Goal: Transaction & Acquisition: Book appointment/travel/reservation

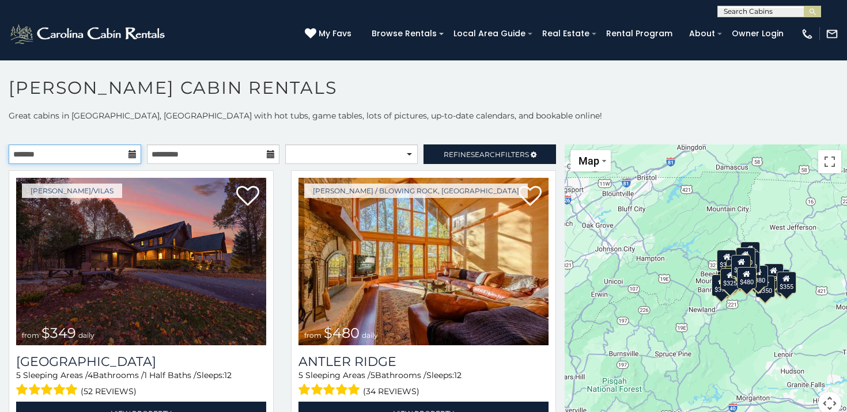
click at [90, 149] on input "text" at bounding box center [75, 155] width 132 height 20
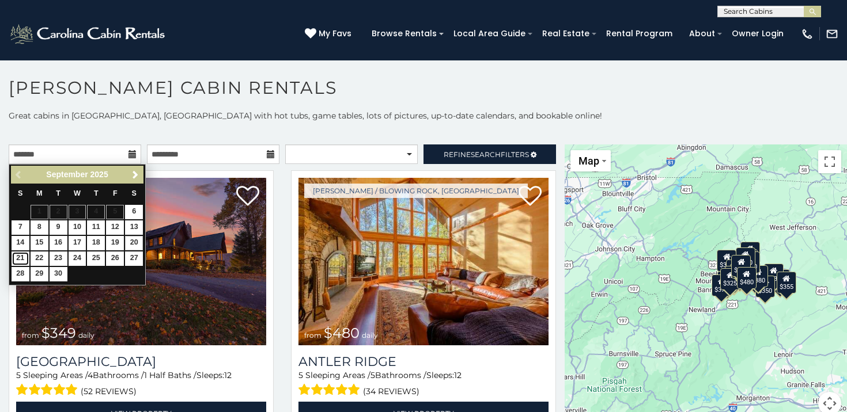
click at [14, 259] on link "21" at bounding box center [21, 259] width 18 height 14
type input "**********"
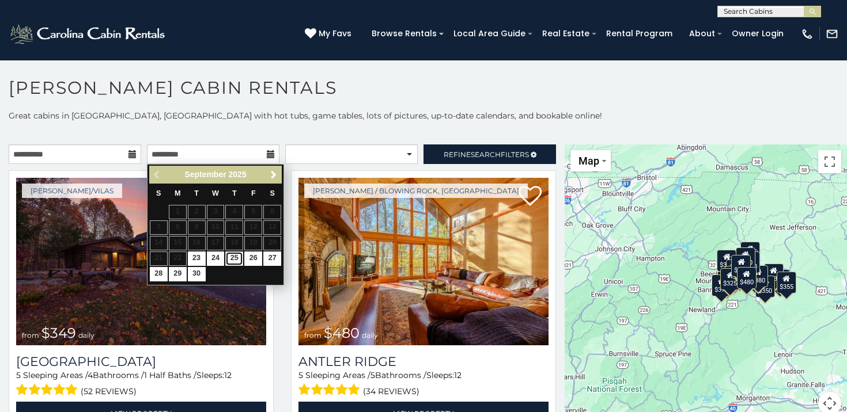
click at [233, 260] on link "25" at bounding box center [234, 259] width 18 height 14
type input "**********"
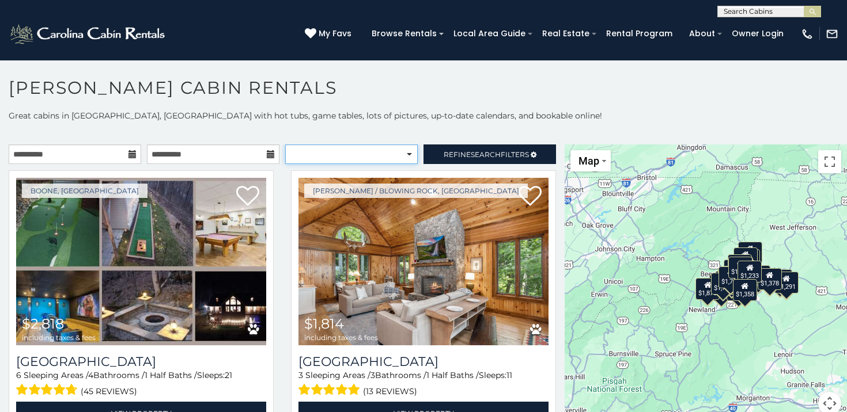
click at [397, 147] on select "**********" at bounding box center [351, 155] width 132 height 20
select select "*********"
click at [285, 145] on select "**********" at bounding box center [351, 155] width 132 height 20
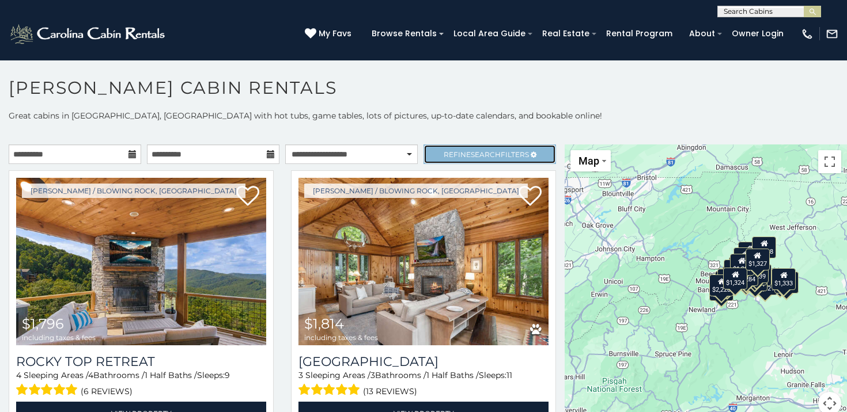
click at [453, 151] on span "Refine Search Filters" at bounding box center [486, 154] width 85 height 9
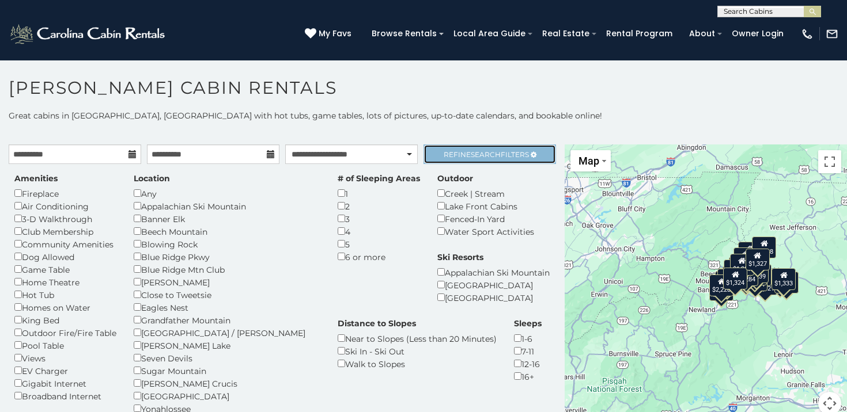
click at [453, 151] on span "Refine Search Filters" at bounding box center [486, 154] width 85 height 9
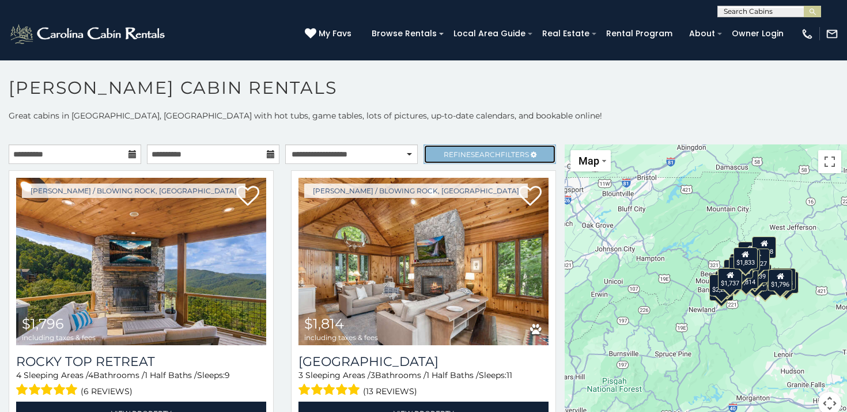
click at [461, 148] on link "Refine Search Filters" at bounding box center [489, 155] width 132 height 20
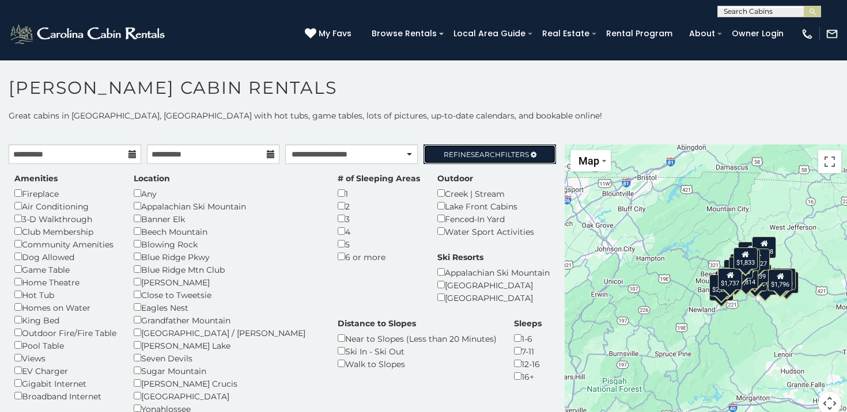
scroll to position [6, 0]
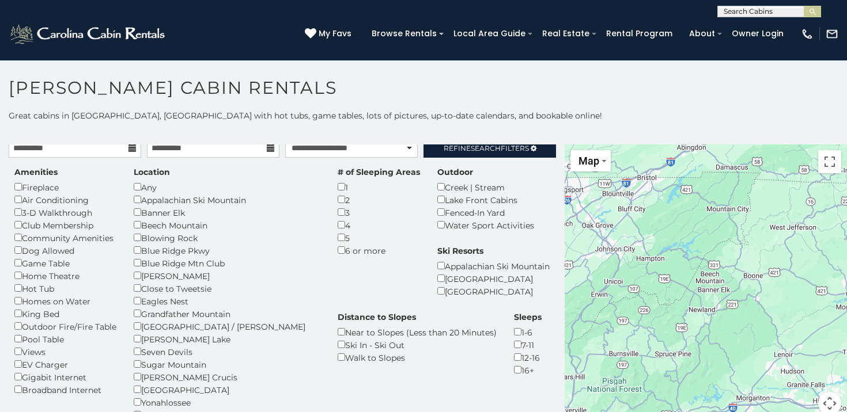
click at [338, 195] on div "2" at bounding box center [379, 200] width 82 height 13
click at [329, 199] on div "# of Sleeping Areas 1 2 3 4 5 6 or more" at bounding box center [379, 211] width 100 height 90
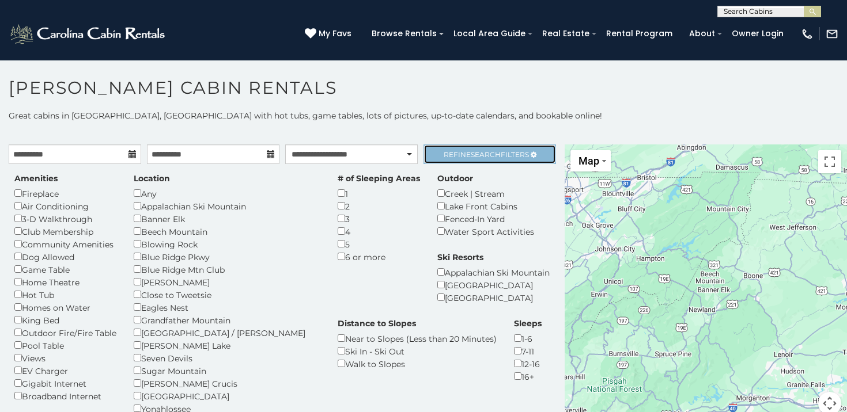
click at [487, 160] on link "Refine Search Filters" at bounding box center [489, 155] width 132 height 20
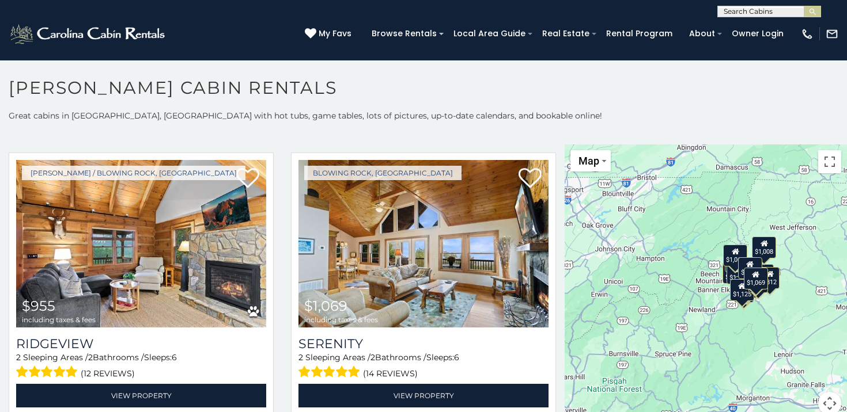
scroll to position [10, 0]
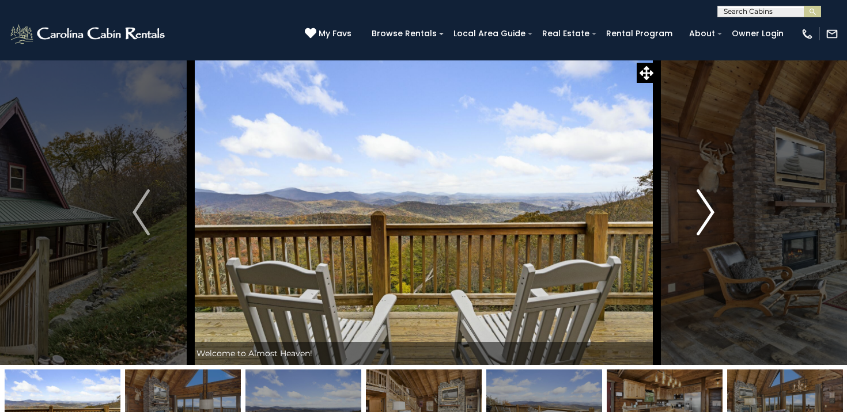
click at [706, 209] on img "Next" at bounding box center [705, 213] width 17 height 46
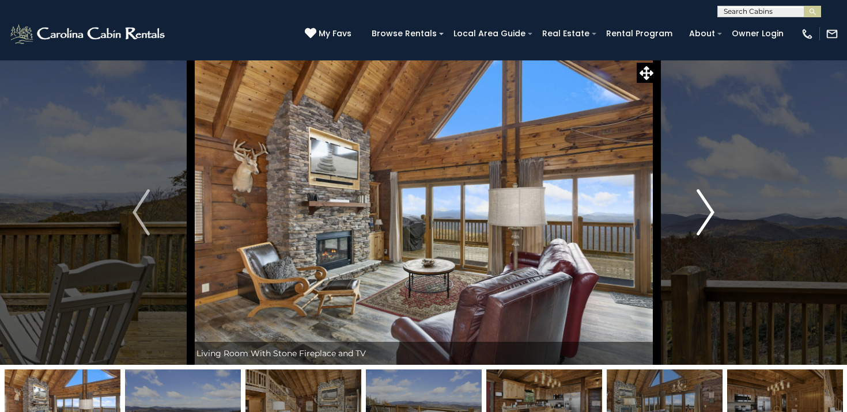
click at [706, 209] on img "Next" at bounding box center [705, 213] width 17 height 46
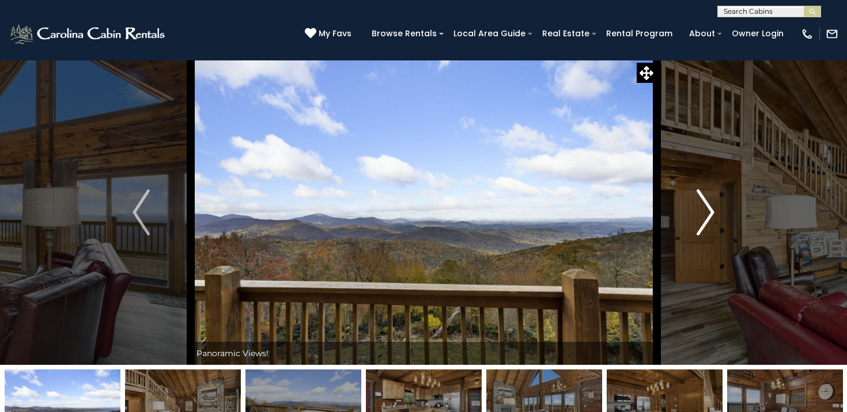
click at [706, 209] on img "Next" at bounding box center [705, 213] width 17 height 46
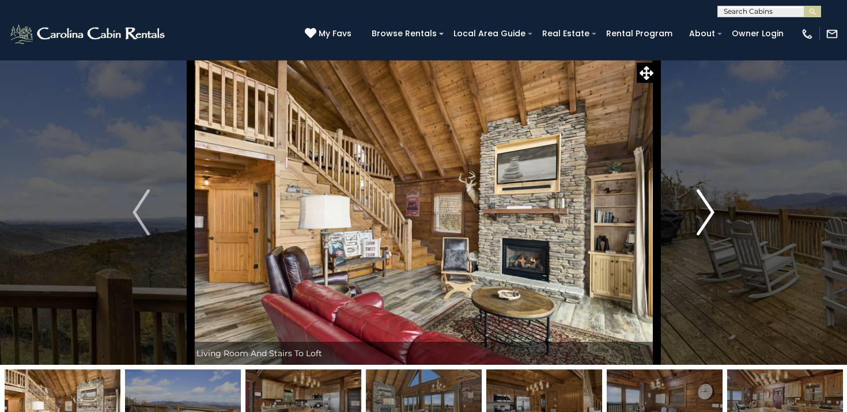
click at [706, 209] on img "Next" at bounding box center [705, 213] width 17 height 46
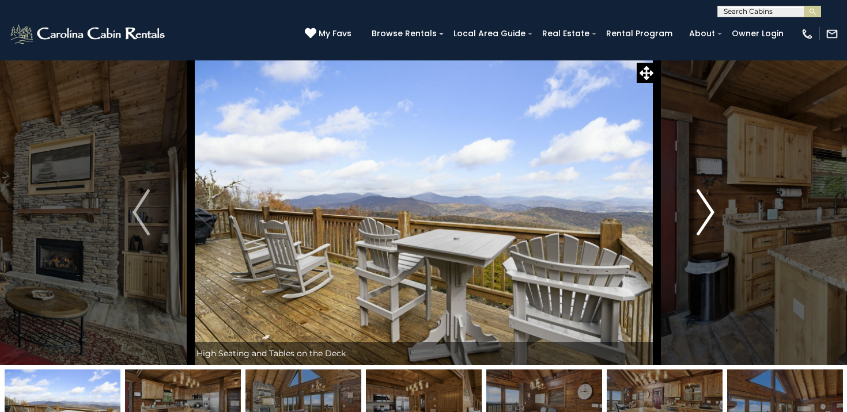
click at [706, 209] on img "Next" at bounding box center [705, 213] width 17 height 46
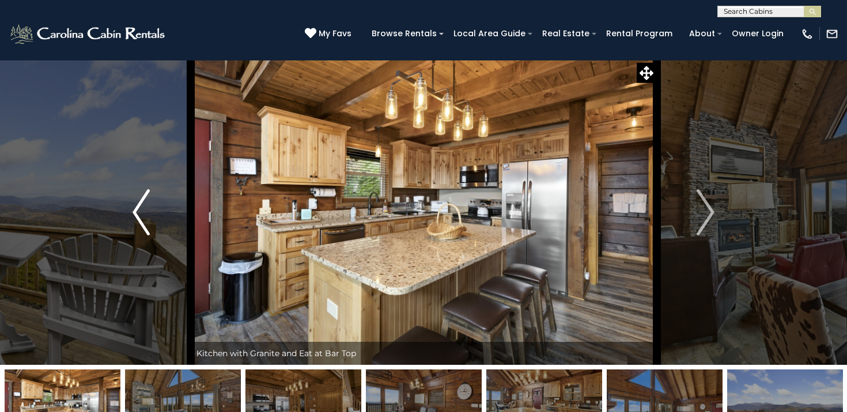
click at [156, 217] on button "Previous" at bounding box center [141, 212] width 98 height 305
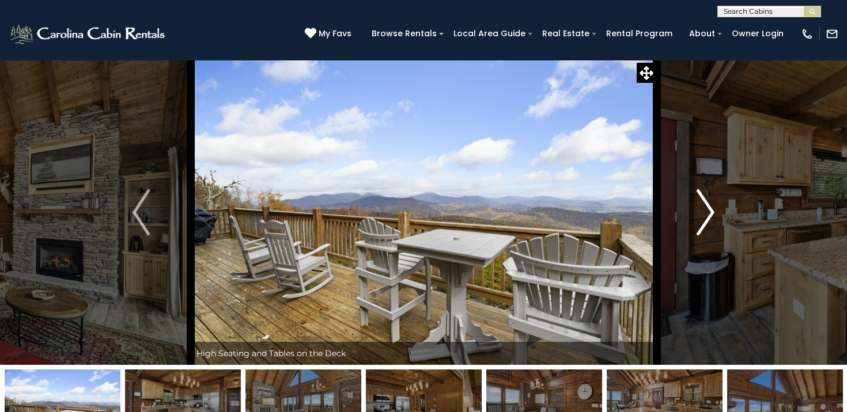
click at [746, 206] on button "Next" at bounding box center [705, 212] width 98 height 305
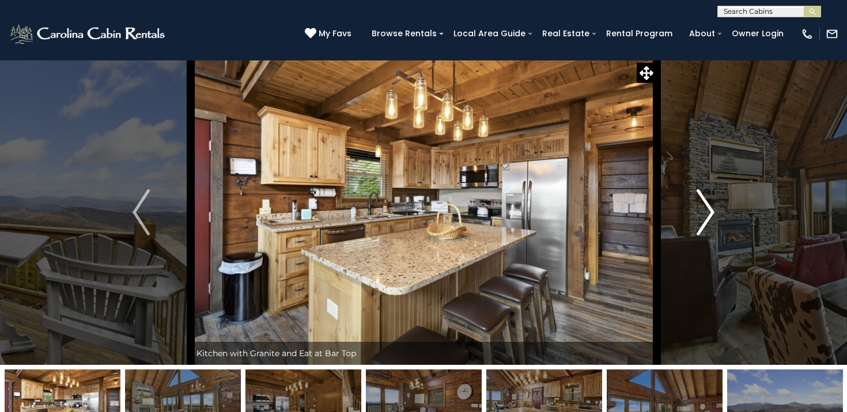
click at [746, 206] on button "Next" at bounding box center [705, 212] width 98 height 305
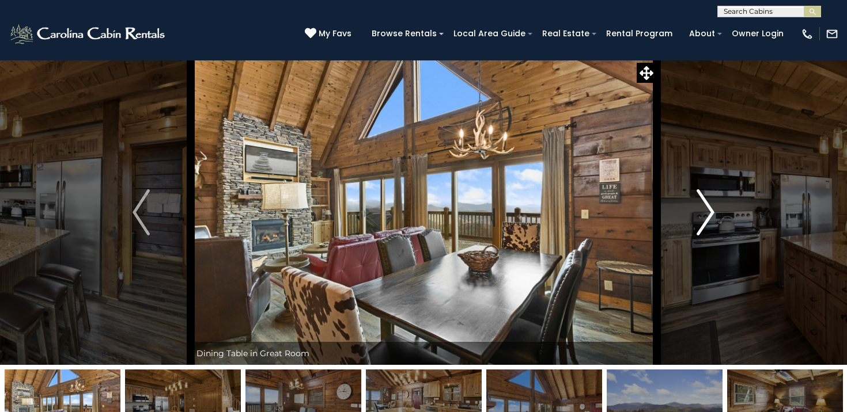
click at [746, 206] on button "Next" at bounding box center [705, 212] width 98 height 305
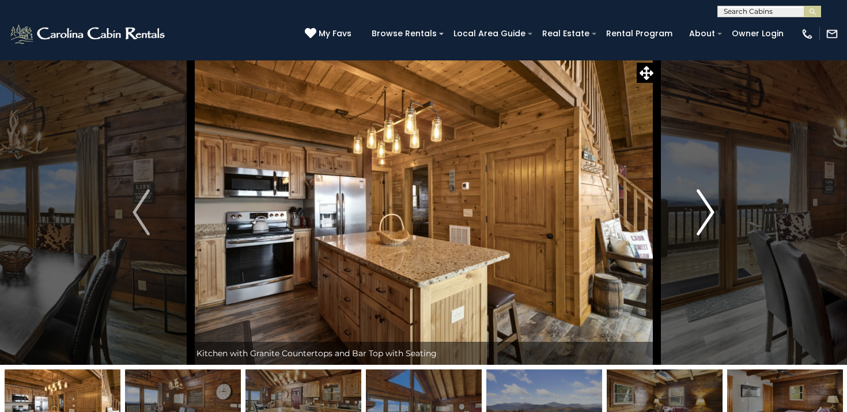
click at [746, 206] on button "Next" at bounding box center [705, 212] width 98 height 305
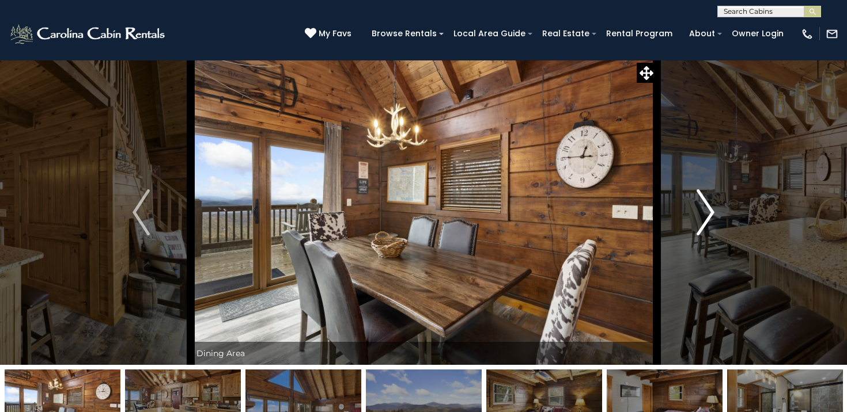
click at [746, 206] on button "Next" at bounding box center [705, 212] width 98 height 305
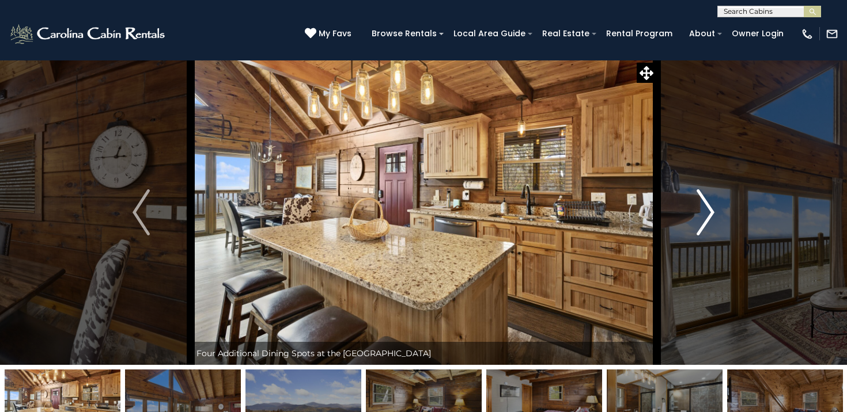
click at [746, 206] on button "Next" at bounding box center [705, 212] width 98 height 305
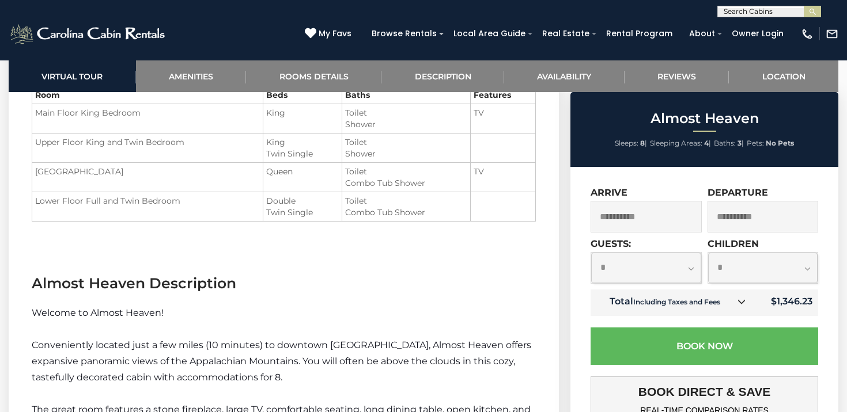
scroll to position [1313, 0]
click at [783, 67] on link "Location" at bounding box center [783, 76] width 109 height 32
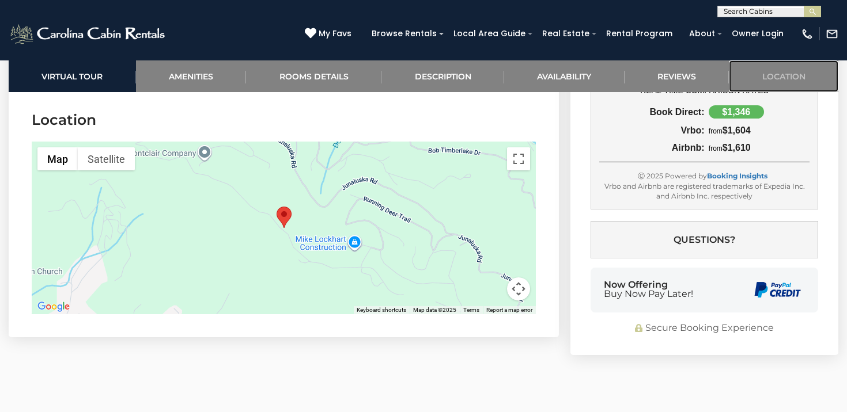
scroll to position [2515, 0]
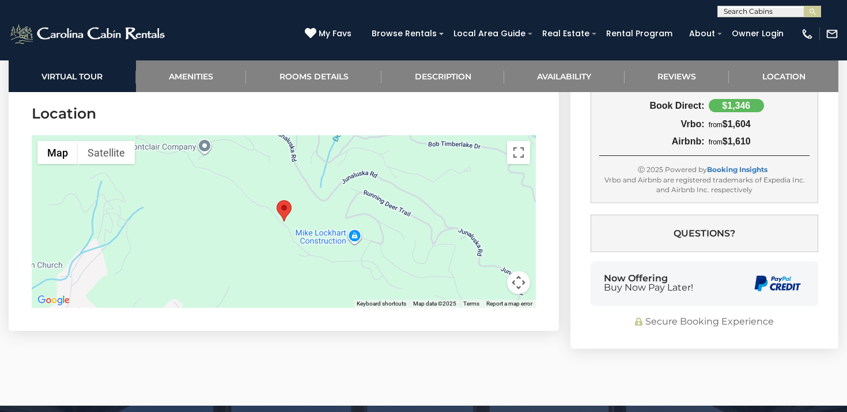
click at [517, 291] on button "Map camera controls" at bounding box center [518, 282] width 23 height 23
click at [480, 282] on button "Zoom out" at bounding box center [489, 282] width 23 height 23
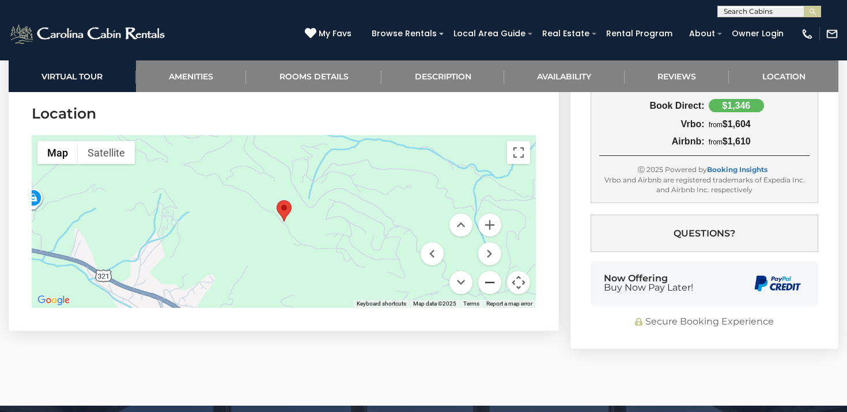
click at [480, 282] on button "Zoom out" at bounding box center [489, 282] width 23 height 23
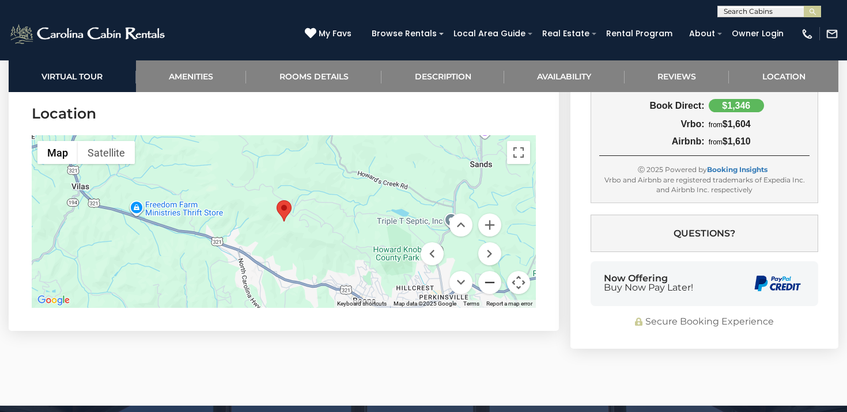
click at [480, 282] on button "Zoom out" at bounding box center [489, 282] width 23 height 23
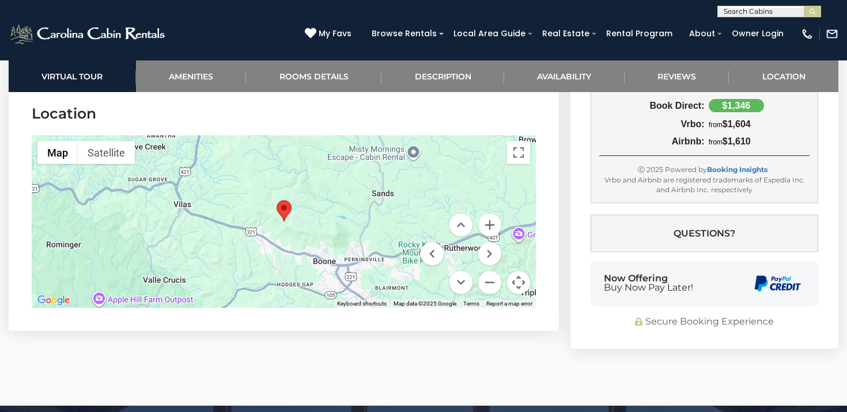
click at [473, 108] on h3 "Location" at bounding box center [284, 114] width 504 height 20
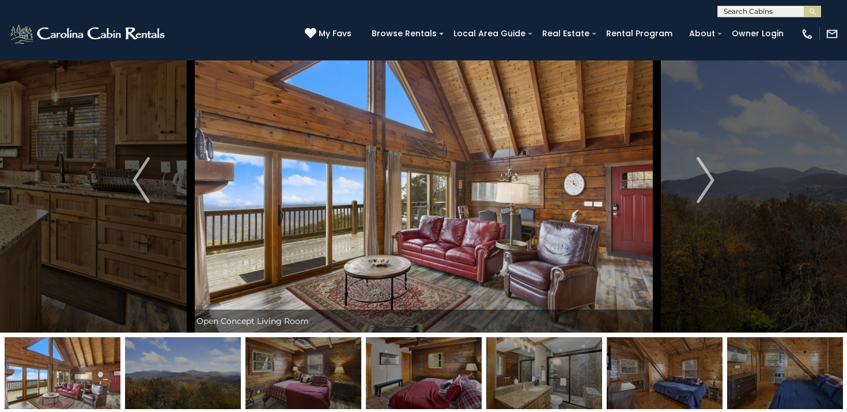
scroll to position [43, 0]
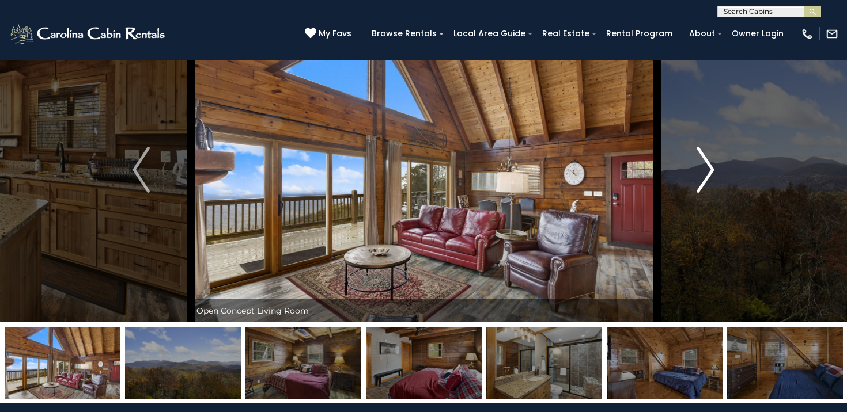
click at [692, 181] on button "Next" at bounding box center [705, 169] width 98 height 305
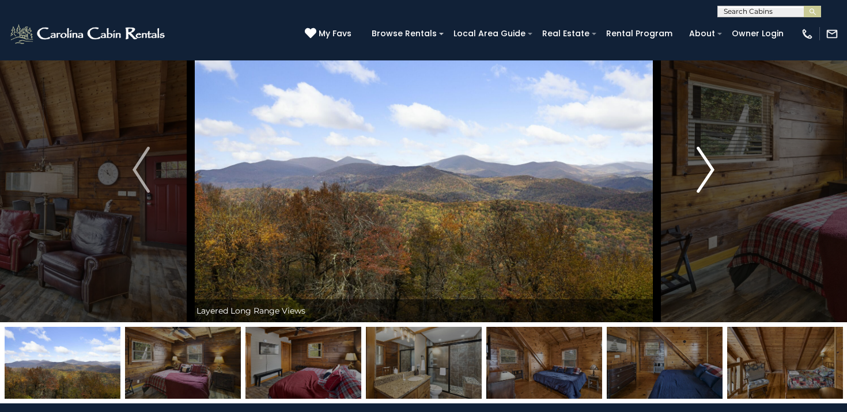
click at [692, 181] on button "Next" at bounding box center [705, 169] width 98 height 305
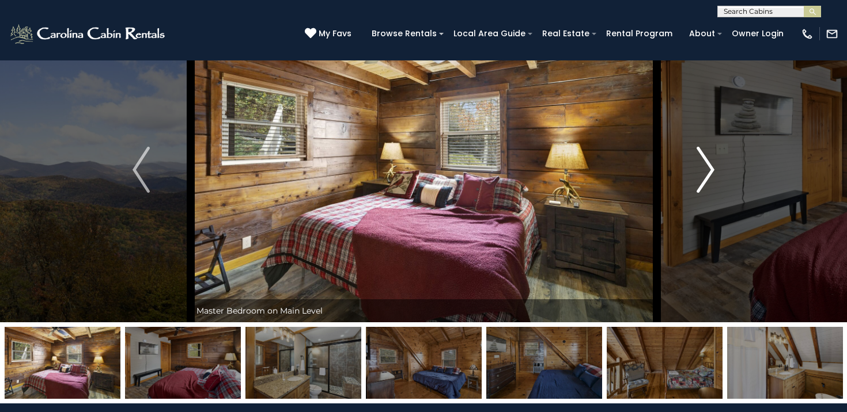
click at [692, 181] on button "Next" at bounding box center [705, 169] width 98 height 305
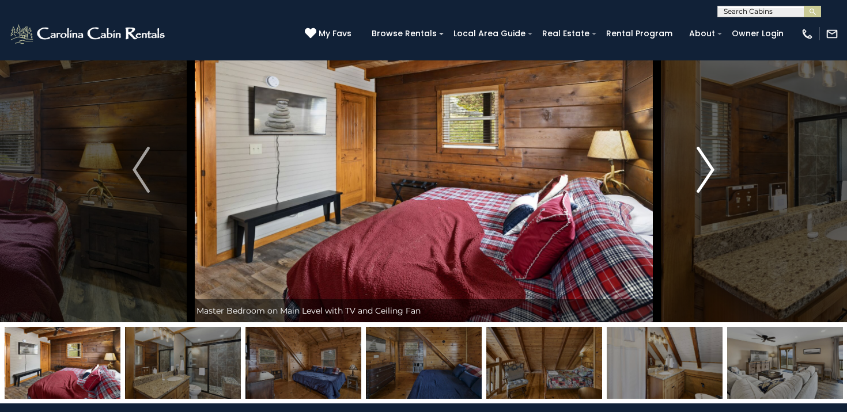
click at [692, 181] on button "Next" at bounding box center [705, 169] width 98 height 305
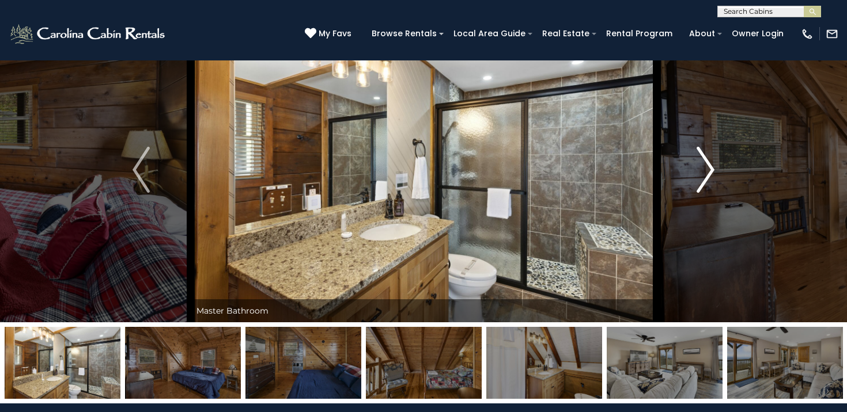
click at [692, 181] on button "Next" at bounding box center [705, 169] width 98 height 305
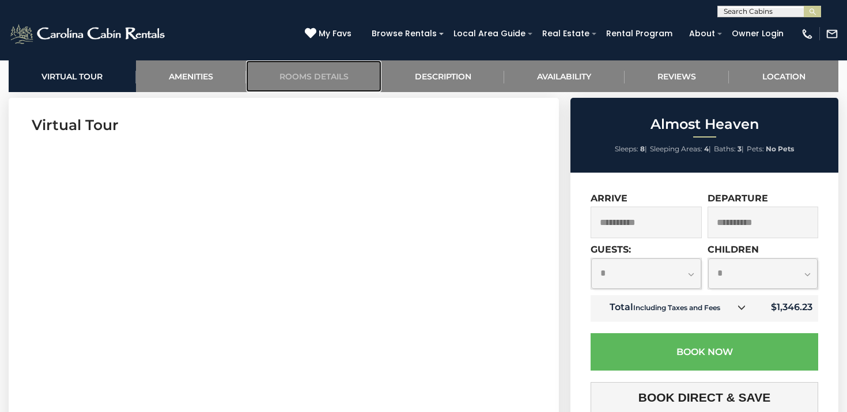
scroll to position [441, 0]
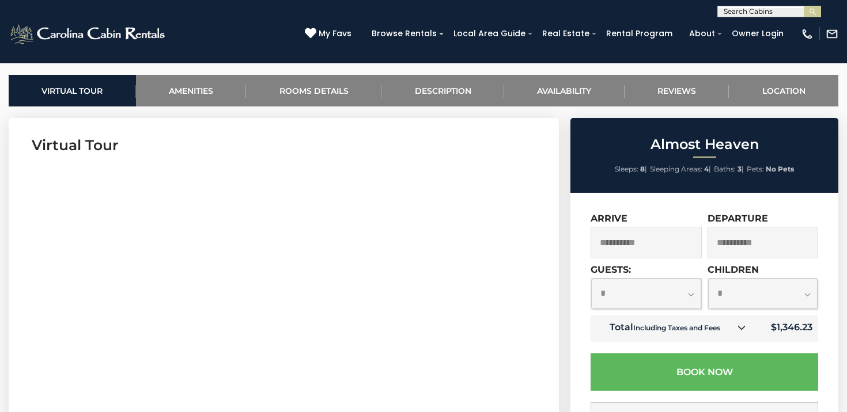
click at [632, 238] on input "**********" at bounding box center [645, 243] width 111 height 32
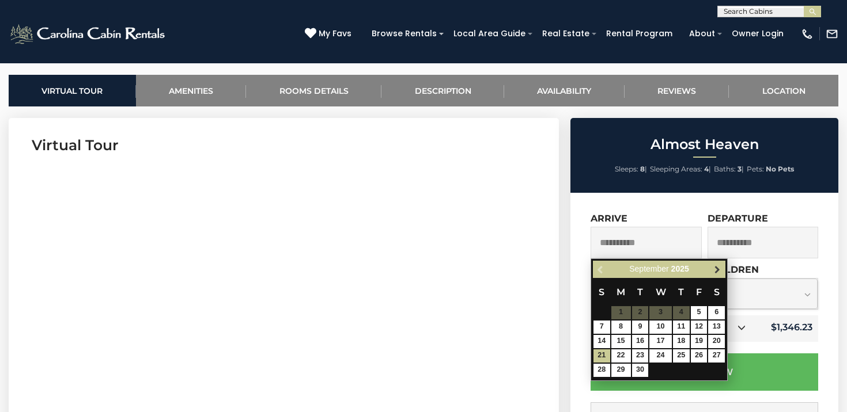
click at [710, 271] on link "Next" at bounding box center [717, 270] width 14 height 14
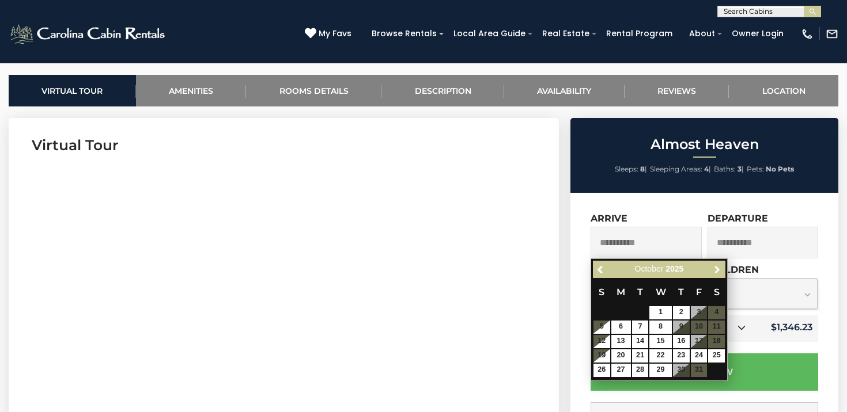
click at [710, 271] on link "Next" at bounding box center [717, 270] width 14 height 14
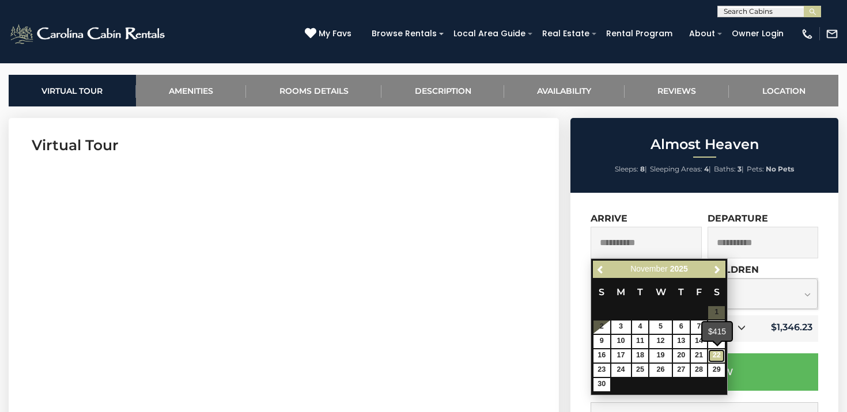
click at [720, 357] on link "22" at bounding box center [716, 356] width 17 height 13
type input "**********"
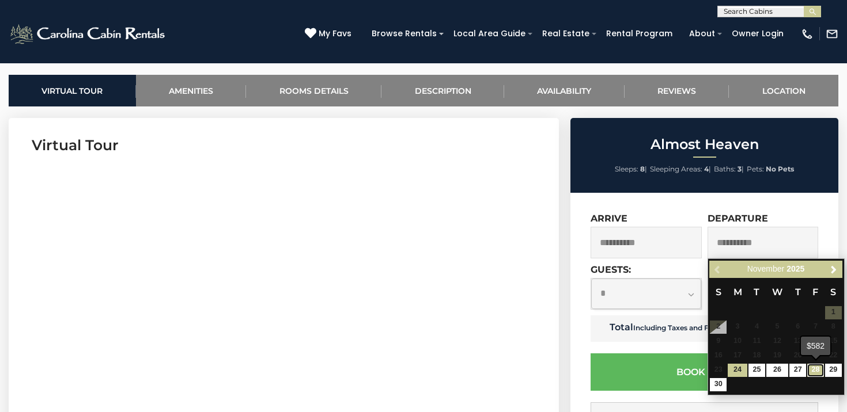
click at [822, 366] on link "28" at bounding box center [815, 370] width 17 height 13
type input "**********"
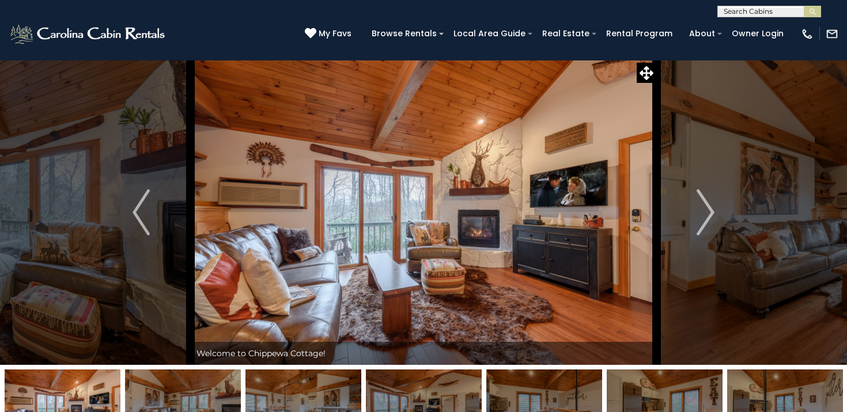
click at [547, 323] on img at bounding box center [424, 212] width 466 height 305
click at [704, 198] on img "Next" at bounding box center [705, 213] width 17 height 46
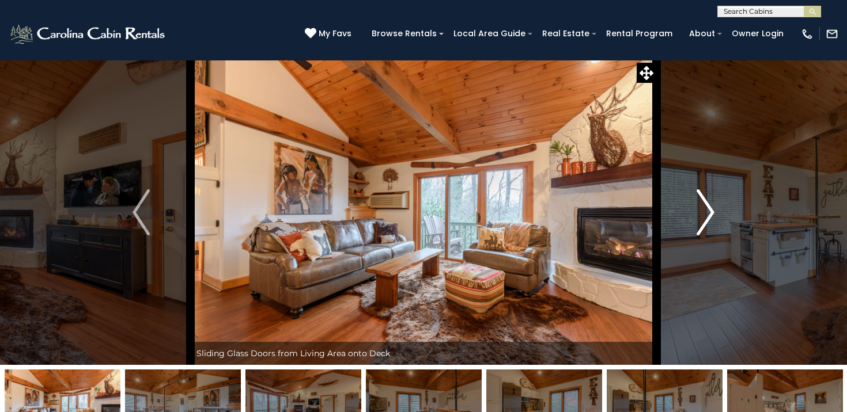
click at [704, 198] on img "Next" at bounding box center [705, 213] width 17 height 46
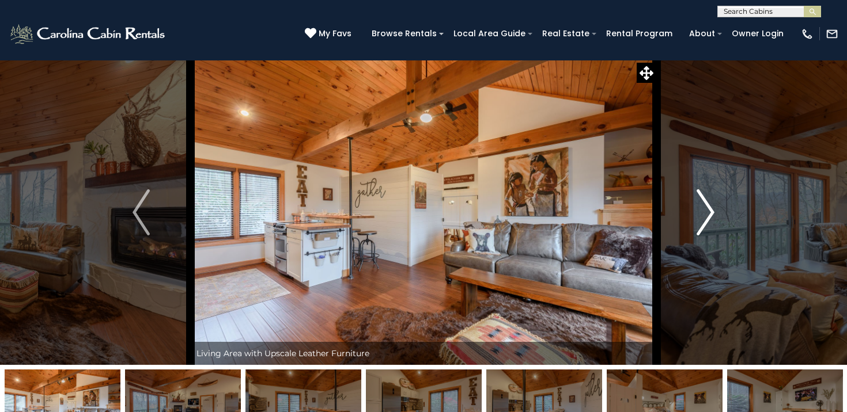
click at [704, 198] on img "Next" at bounding box center [705, 213] width 17 height 46
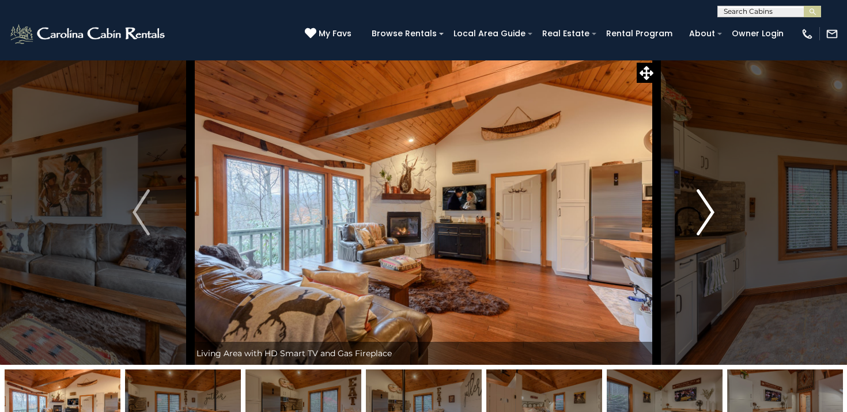
click at [704, 198] on img "Next" at bounding box center [705, 213] width 17 height 46
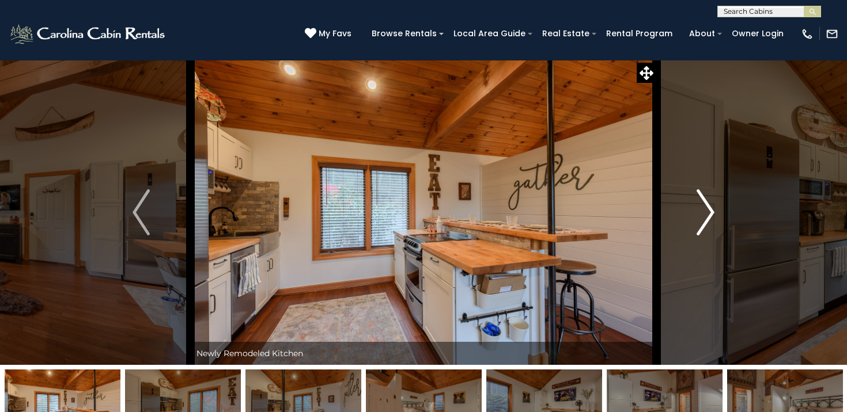
click at [704, 203] on img "Next" at bounding box center [705, 213] width 17 height 46
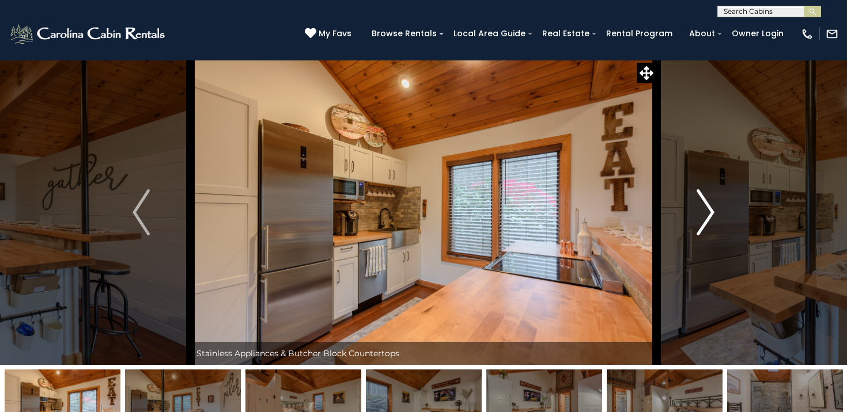
click at [704, 203] on img "Next" at bounding box center [705, 213] width 17 height 46
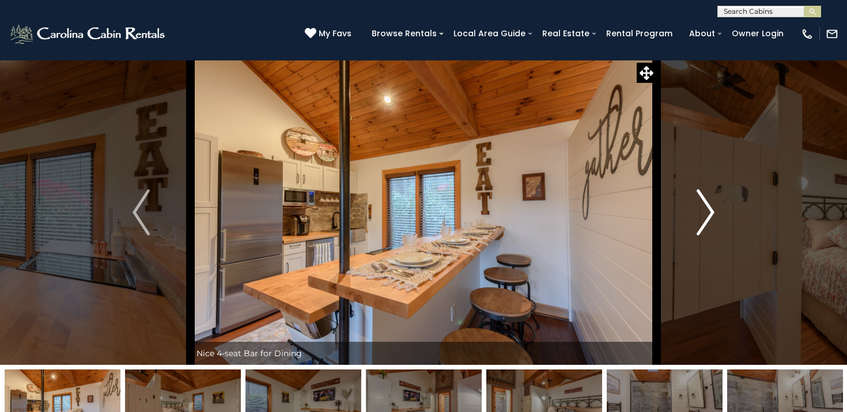
click at [704, 203] on img "Next" at bounding box center [705, 213] width 17 height 46
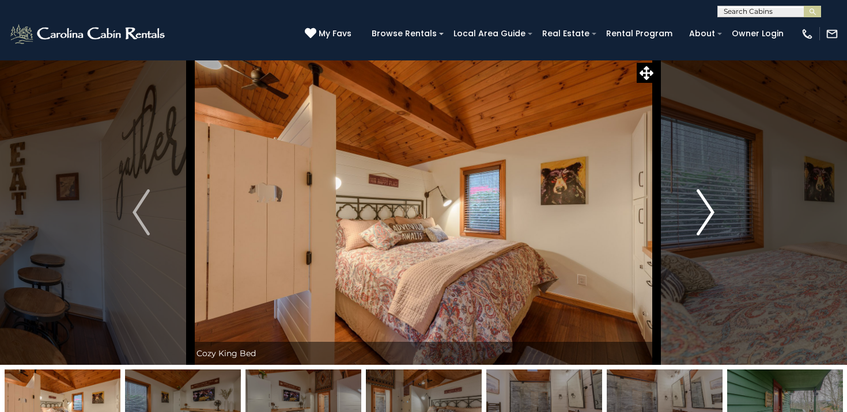
click at [704, 203] on img "Next" at bounding box center [705, 213] width 17 height 46
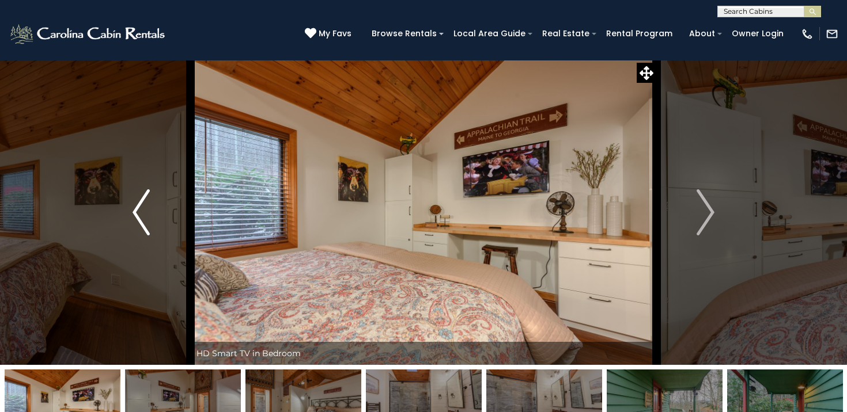
click at [147, 232] on img "Previous" at bounding box center [140, 213] width 17 height 46
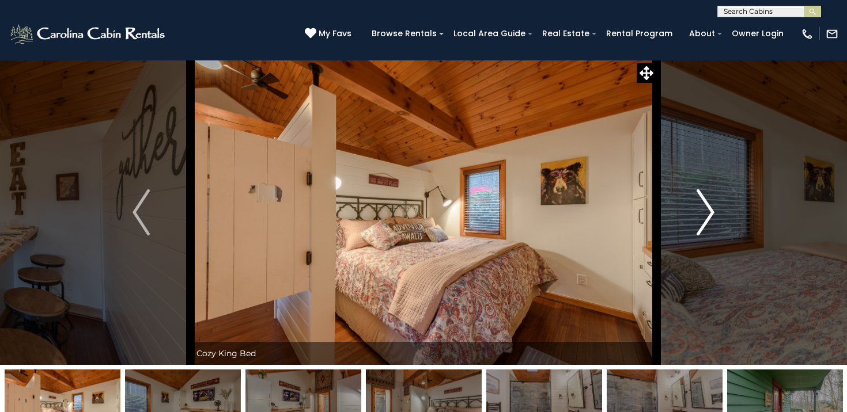
click at [710, 213] on img "Next" at bounding box center [705, 213] width 17 height 46
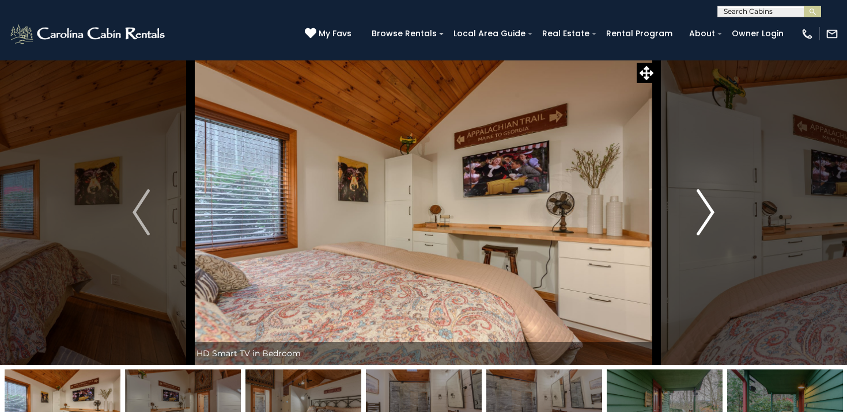
click at [710, 213] on img "Next" at bounding box center [705, 213] width 17 height 46
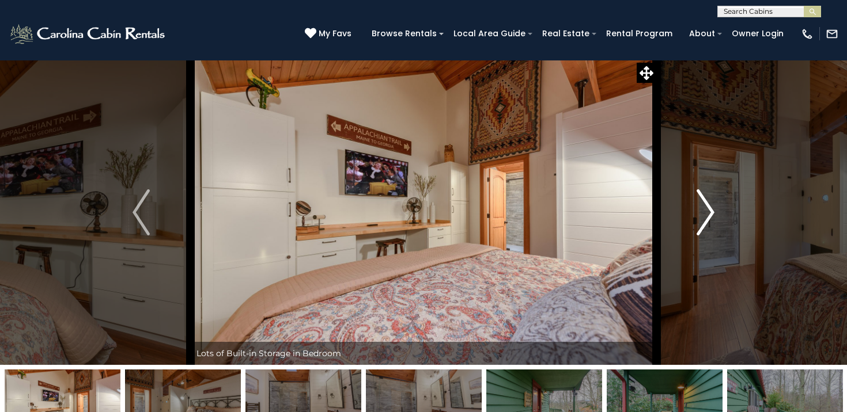
click at [710, 213] on img "Next" at bounding box center [705, 213] width 17 height 46
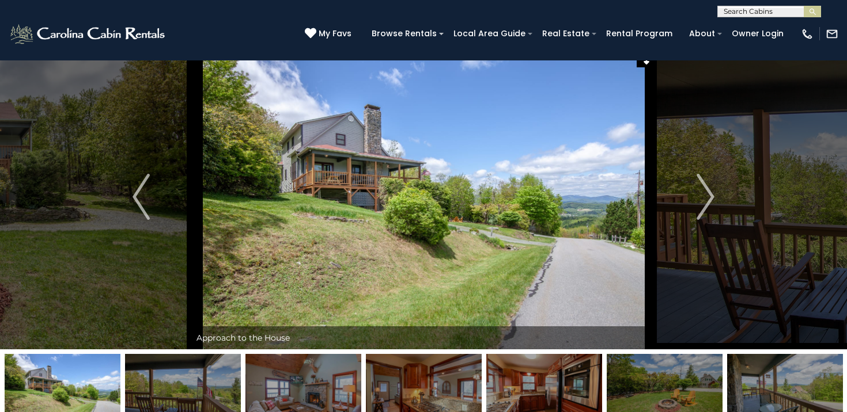
scroll to position [26, 0]
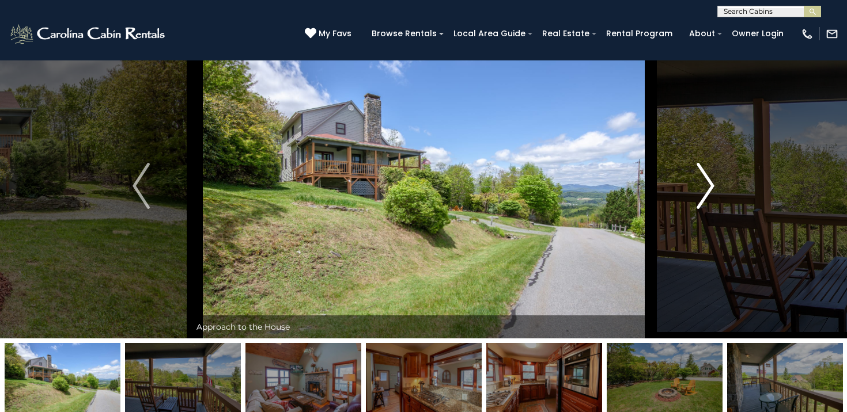
click at [662, 198] on button "Next" at bounding box center [705, 185] width 98 height 305
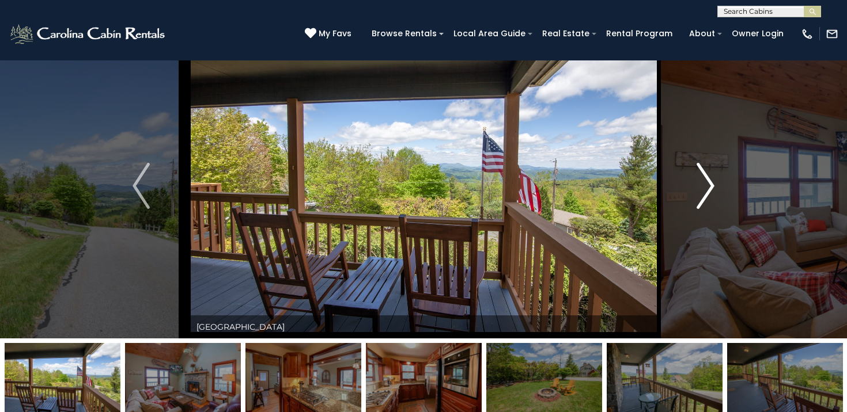
click at [662, 198] on button "Next" at bounding box center [705, 185] width 98 height 305
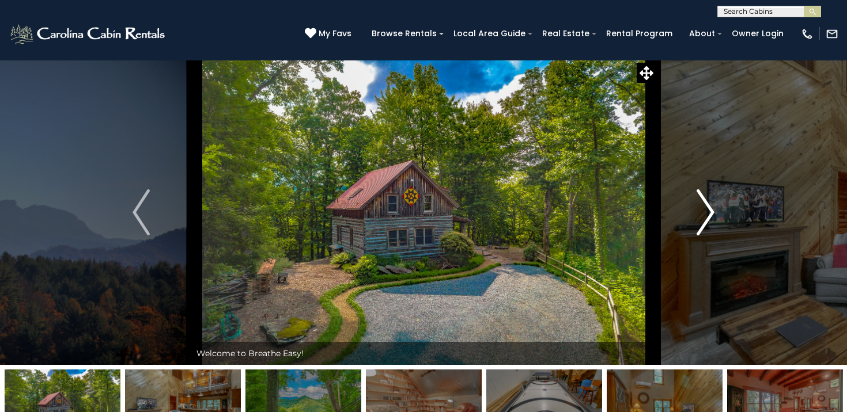
click at [690, 209] on button "Next" at bounding box center [705, 212] width 98 height 305
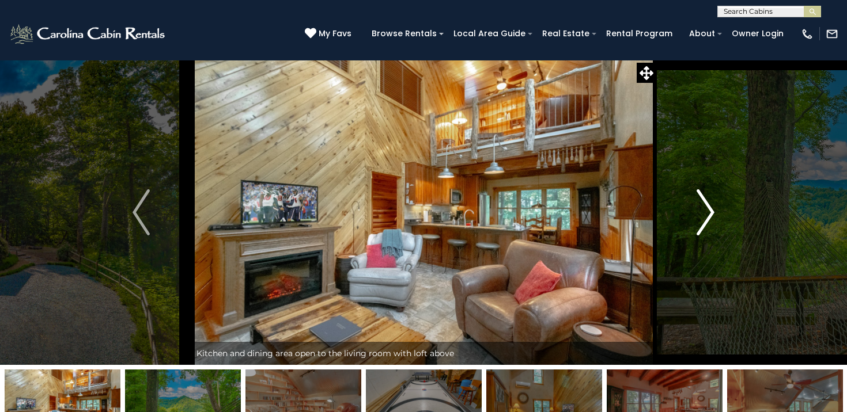
click at [690, 209] on button "Next" at bounding box center [705, 212] width 98 height 305
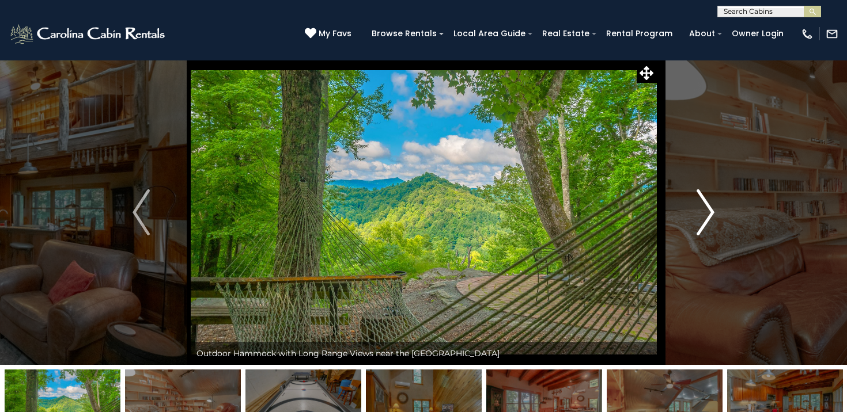
click at [690, 209] on button "Next" at bounding box center [705, 212] width 98 height 305
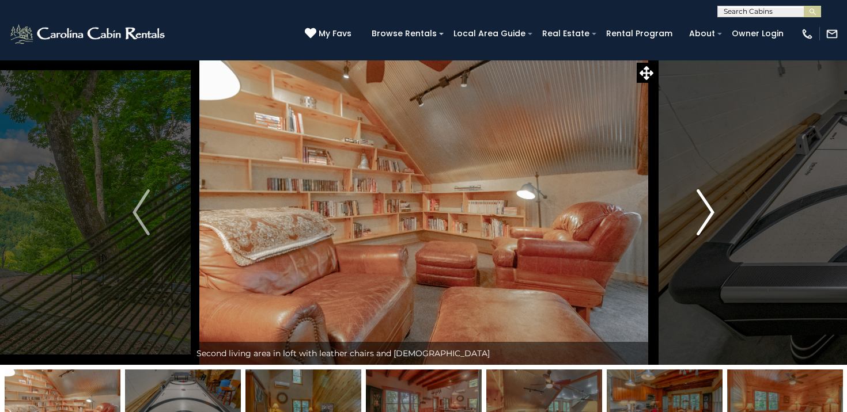
click at [690, 209] on button "Next" at bounding box center [705, 212] width 98 height 305
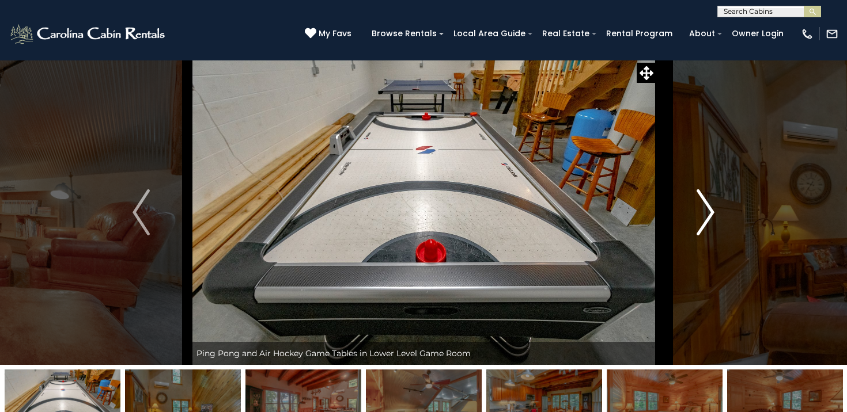
click at [690, 209] on button "Next" at bounding box center [705, 212] width 98 height 305
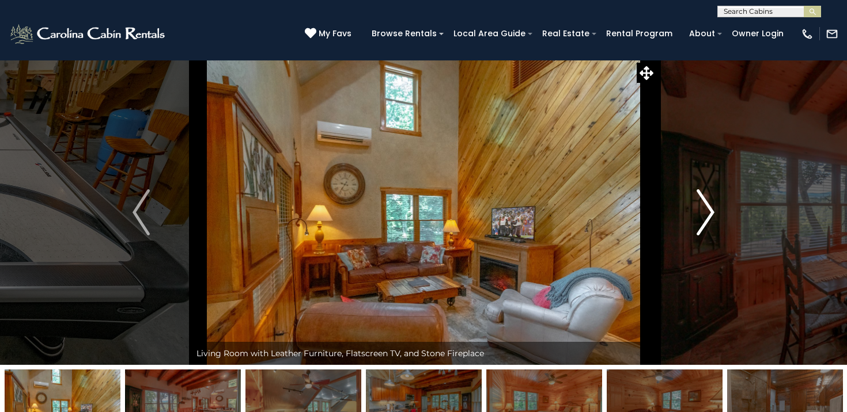
click at [699, 217] on img "Next" at bounding box center [705, 213] width 17 height 46
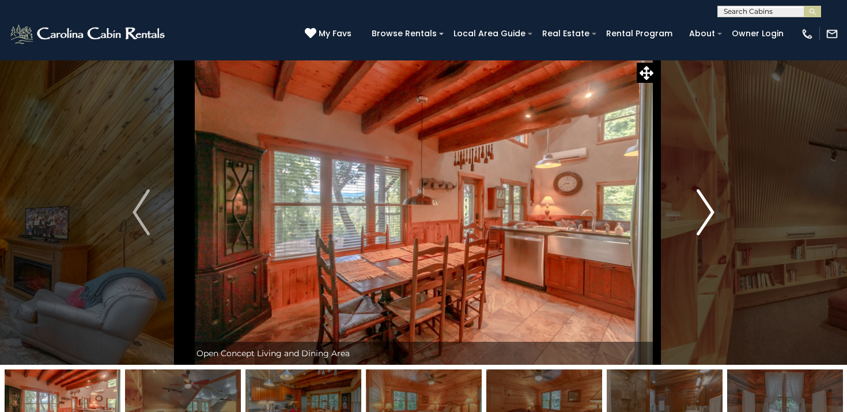
click at [699, 217] on img "Next" at bounding box center [705, 213] width 17 height 46
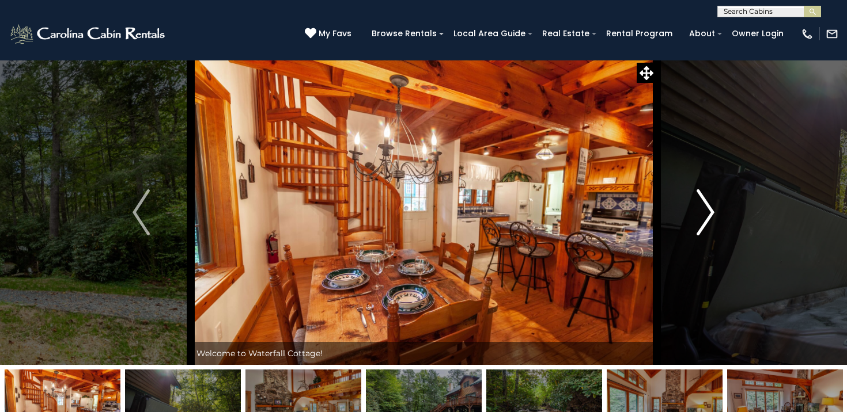
click at [729, 230] on button "Next" at bounding box center [705, 212] width 98 height 305
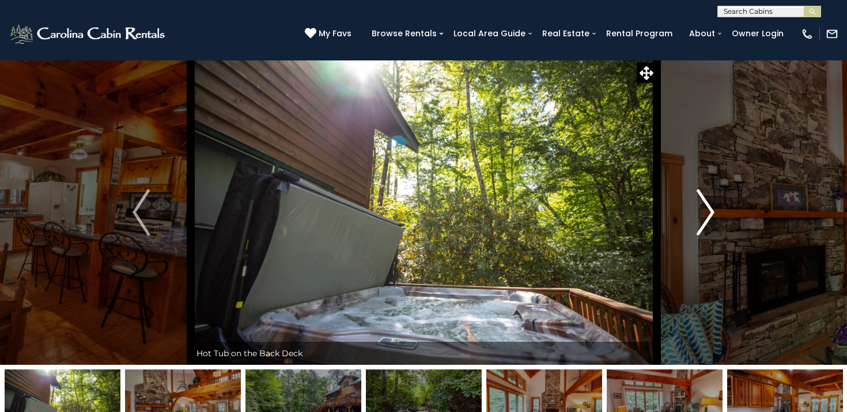
click at [711, 215] on img "Next" at bounding box center [705, 213] width 17 height 46
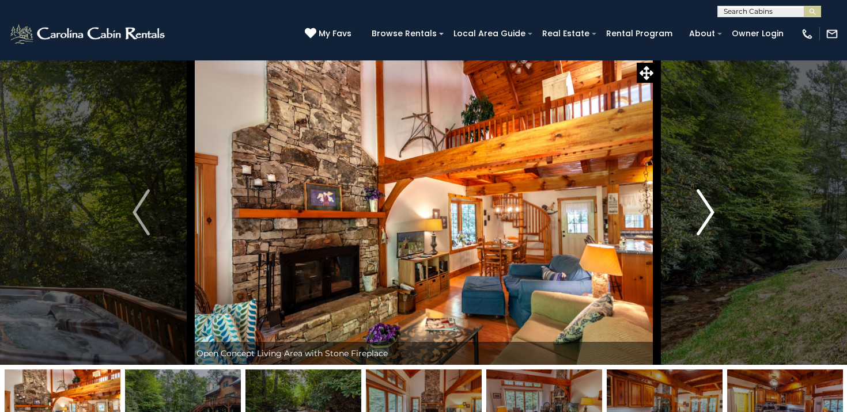
click at [711, 215] on img "Next" at bounding box center [705, 213] width 17 height 46
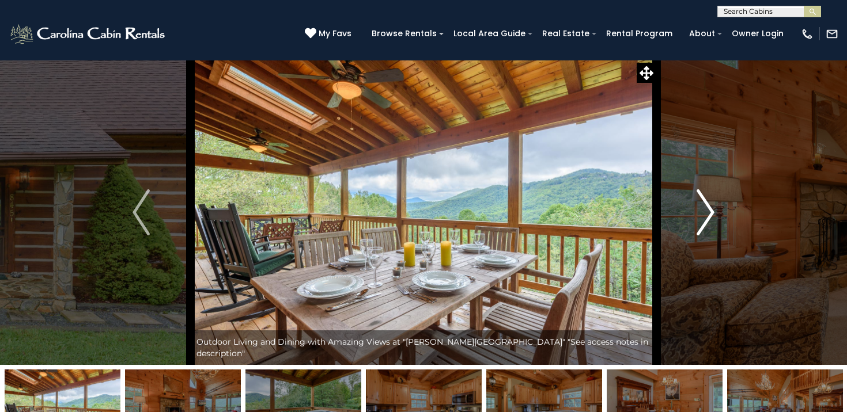
click at [702, 250] on button "Next" at bounding box center [705, 212] width 98 height 305
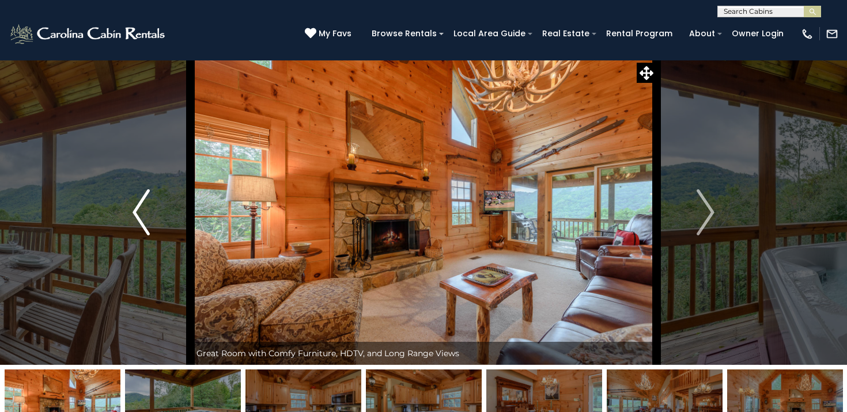
click at [156, 234] on button "Previous" at bounding box center [141, 212] width 98 height 305
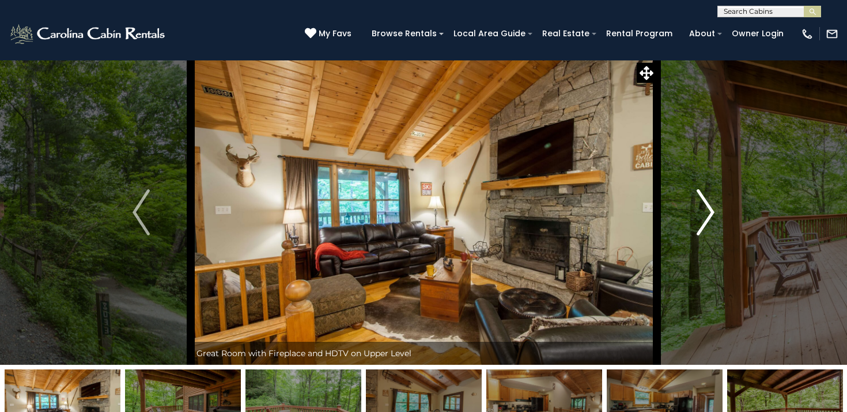
click at [721, 207] on button "Next" at bounding box center [705, 212] width 98 height 305
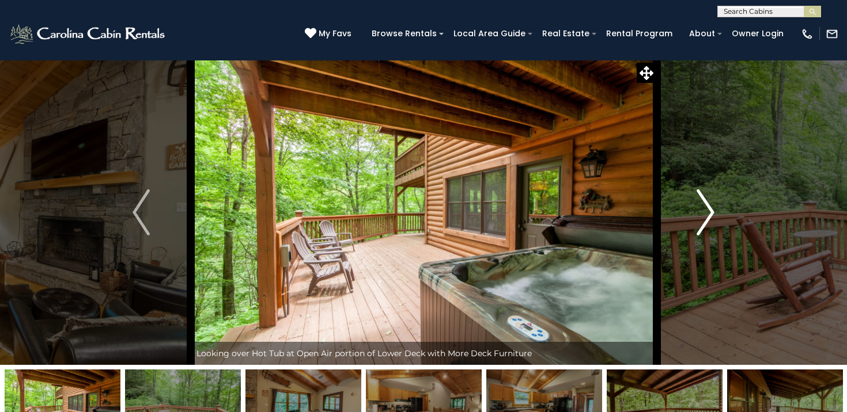
click at [721, 207] on button "Next" at bounding box center [705, 212] width 98 height 305
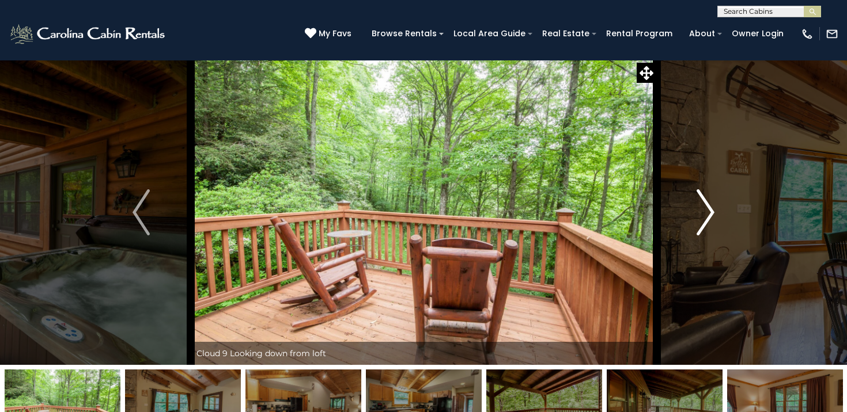
click at [721, 207] on button "Next" at bounding box center [705, 212] width 98 height 305
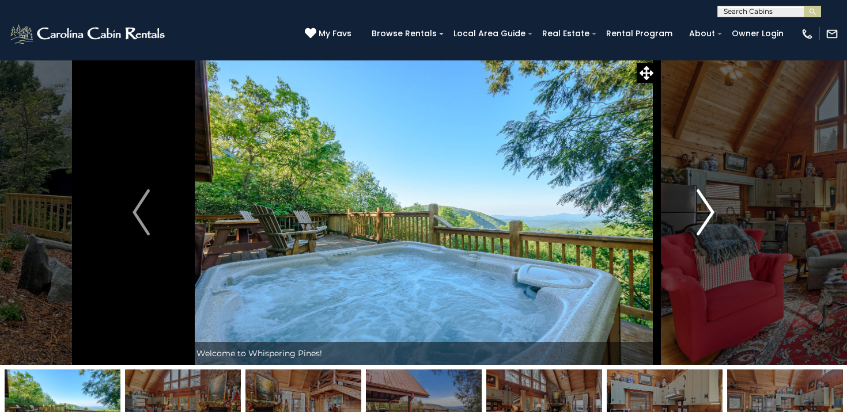
click at [699, 230] on img "Next" at bounding box center [705, 213] width 17 height 46
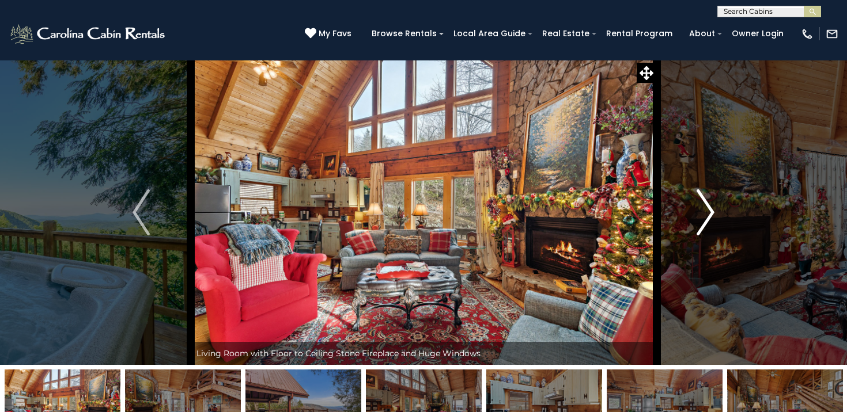
click at [699, 230] on img "Next" at bounding box center [705, 213] width 17 height 46
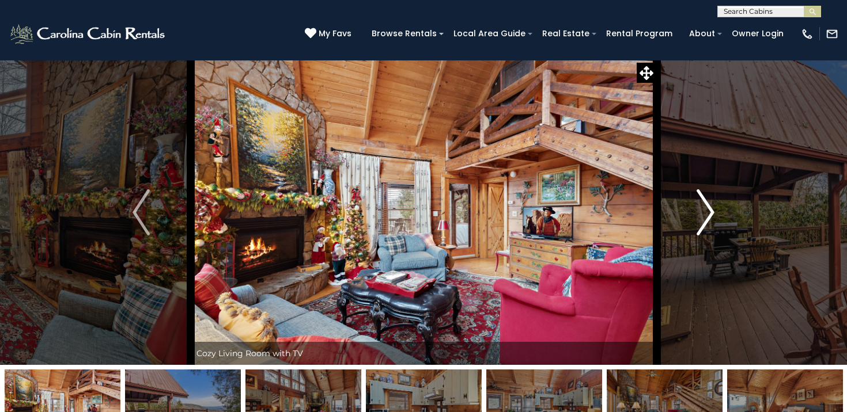
click at [699, 230] on img "Next" at bounding box center [705, 213] width 17 height 46
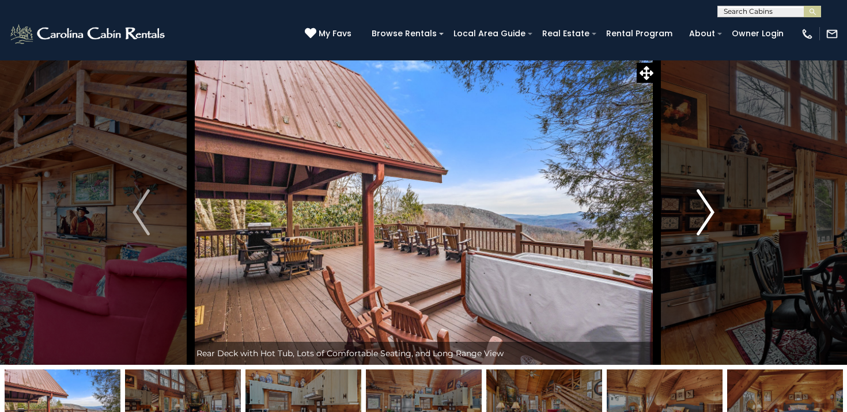
click at [685, 233] on button "Next" at bounding box center [705, 212] width 98 height 305
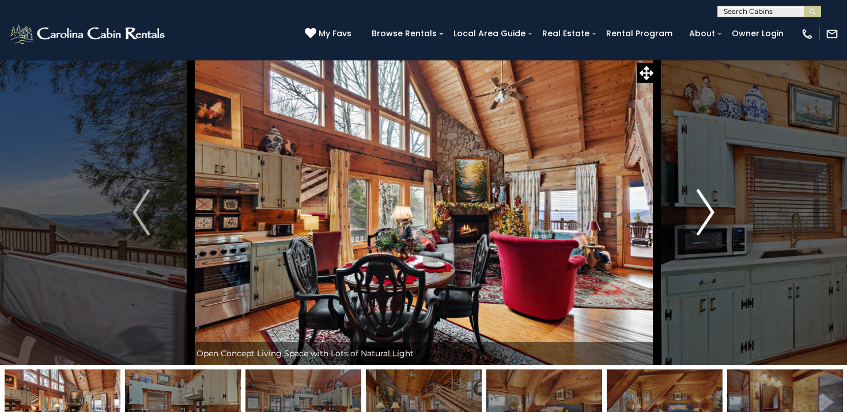
click at [698, 239] on button "Next" at bounding box center [705, 212] width 98 height 305
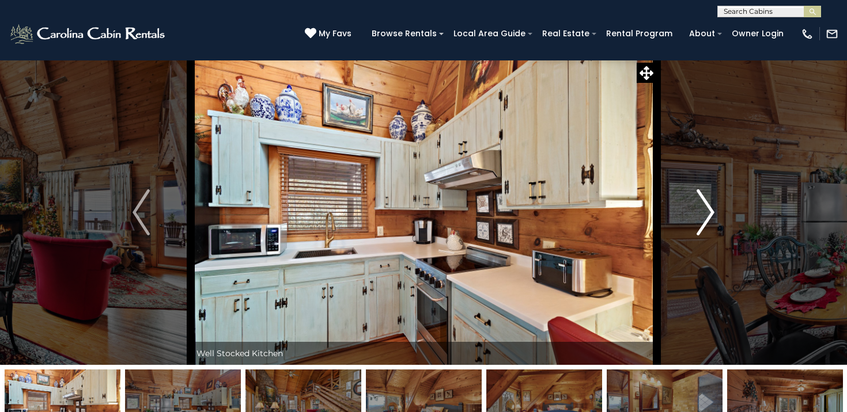
click at [698, 239] on button "Next" at bounding box center [705, 212] width 98 height 305
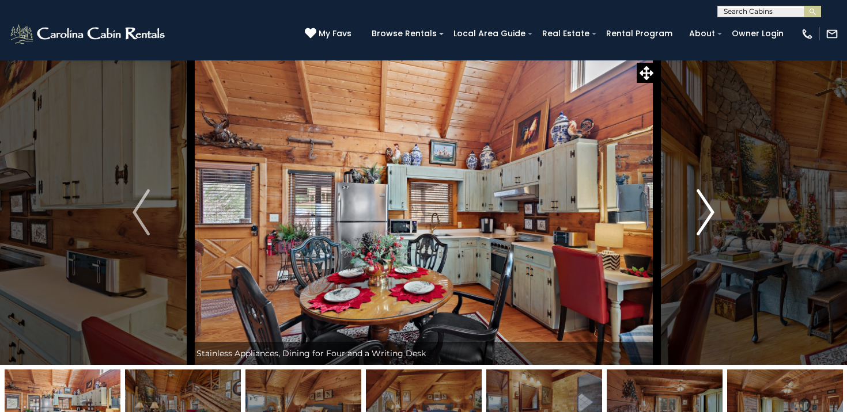
click at [699, 236] on button "Next" at bounding box center [705, 212] width 98 height 305
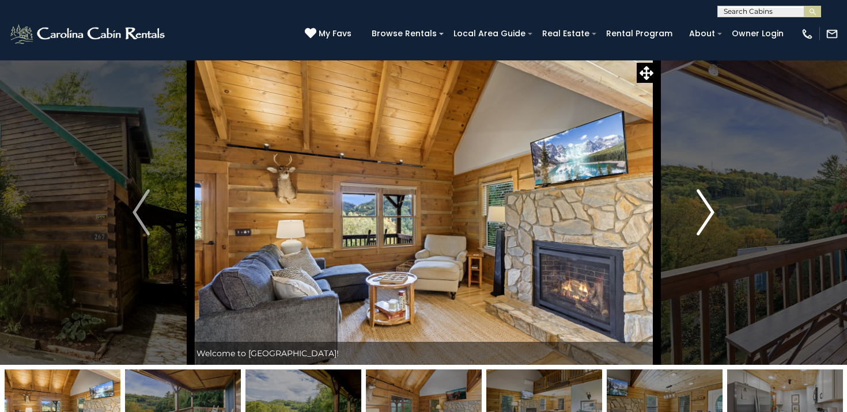
click at [690, 203] on button "Next" at bounding box center [705, 212] width 98 height 305
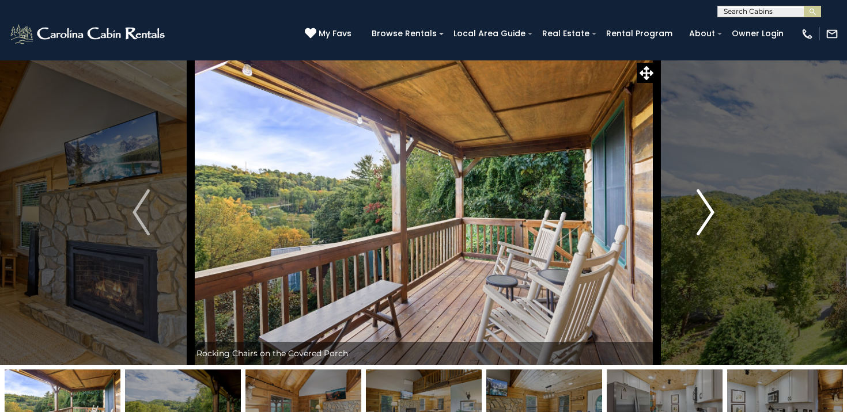
click at [689, 203] on button "Next" at bounding box center [705, 212] width 98 height 305
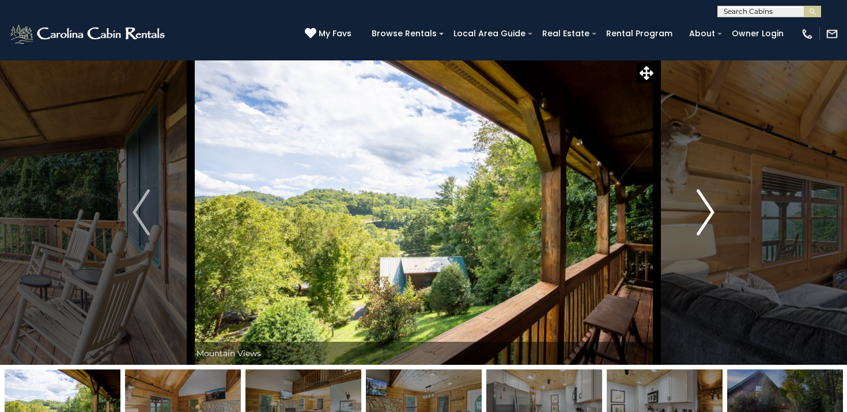
click at [689, 203] on button "Next" at bounding box center [705, 212] width 98 height 305
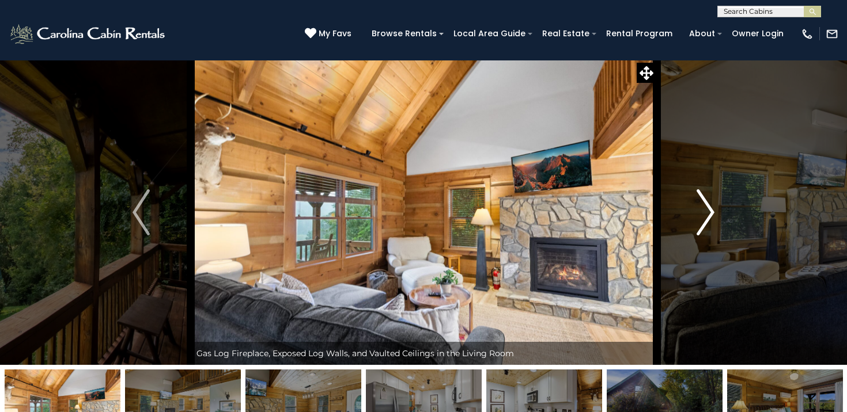
click at [689, 203] on button "Next" at bounding box center [705, 212] width 98 height 305
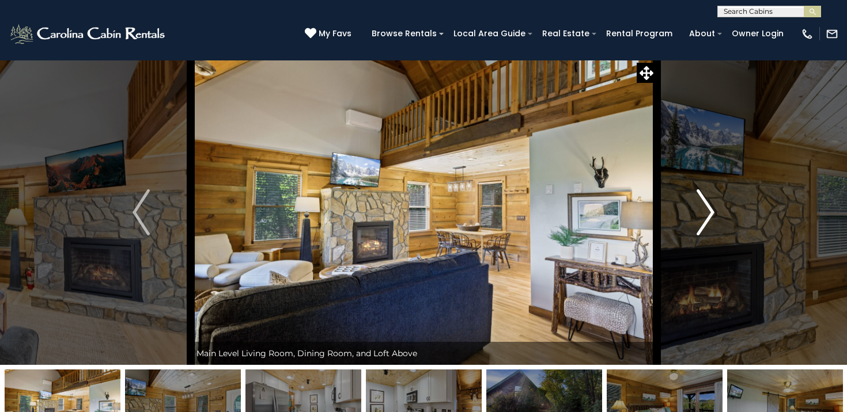
click at [689, 203] on button "Next" at bounding box center [705, 212] width 98 height 305
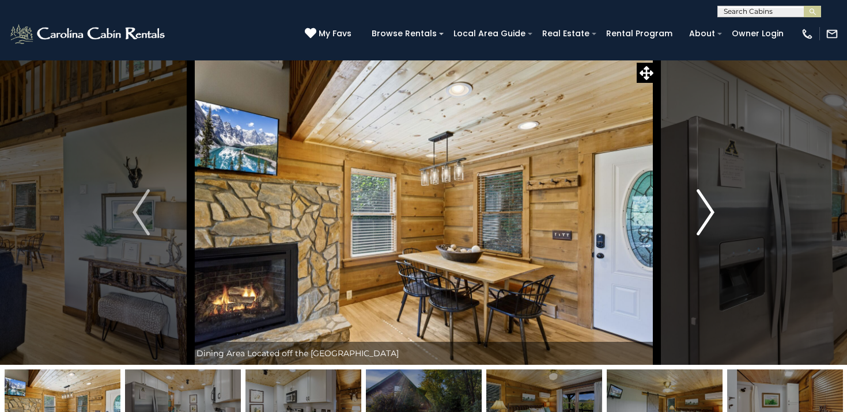
click at [689, 203] on button "Next" at bounding box center [705, 212] width 98 height 305
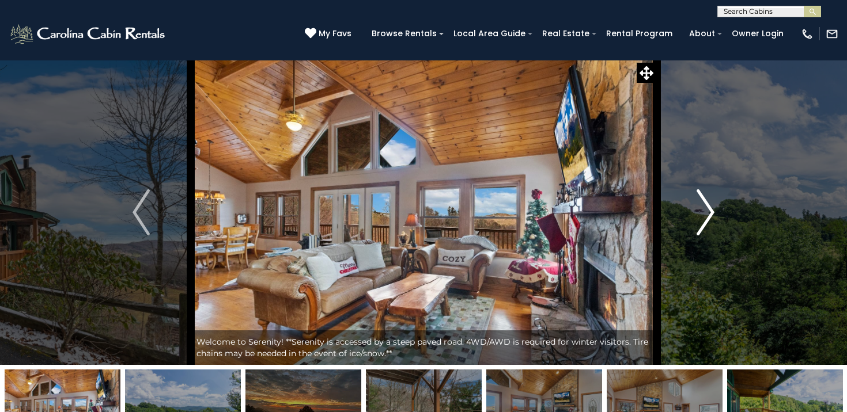
click at [700, 161] on button "Next" at bounding box center [705, 212] width 98 height 305
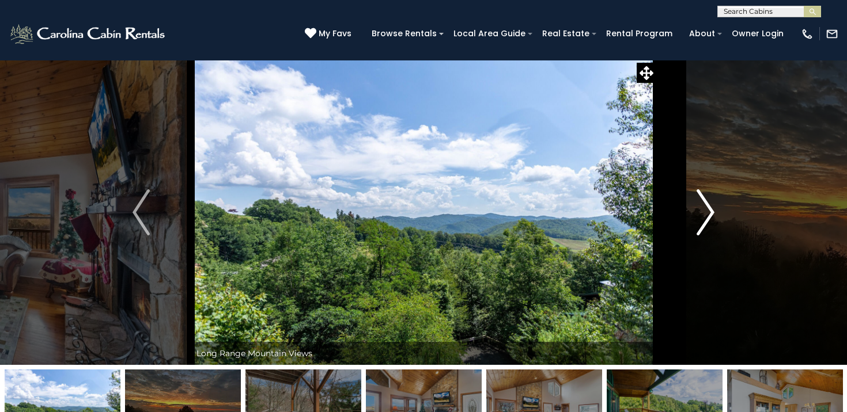
click at [700, 161] on button "Next" at bounding box center [705, 212] width 98 height 305
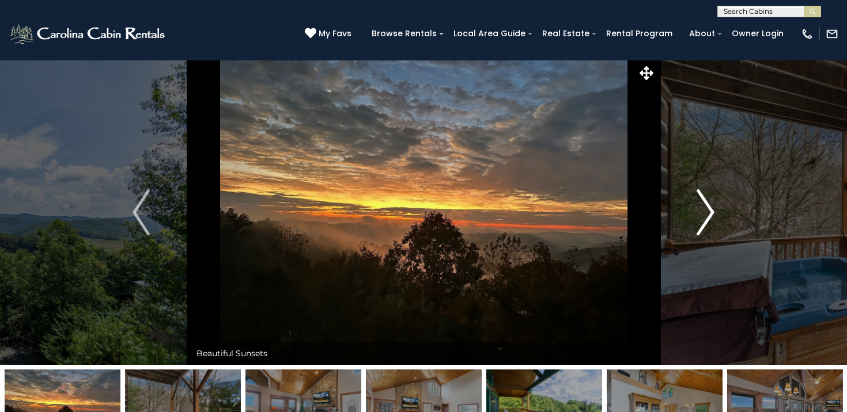
click at [700, 161] on button "Next" at bounding box center [705, 212] width 98 height 305
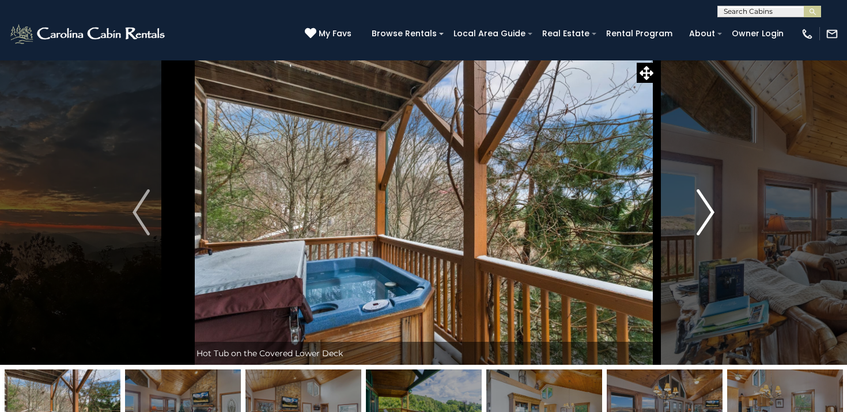
click at [700, 161] on button "Next" at bounding box center [705, 212] width 98 height 305
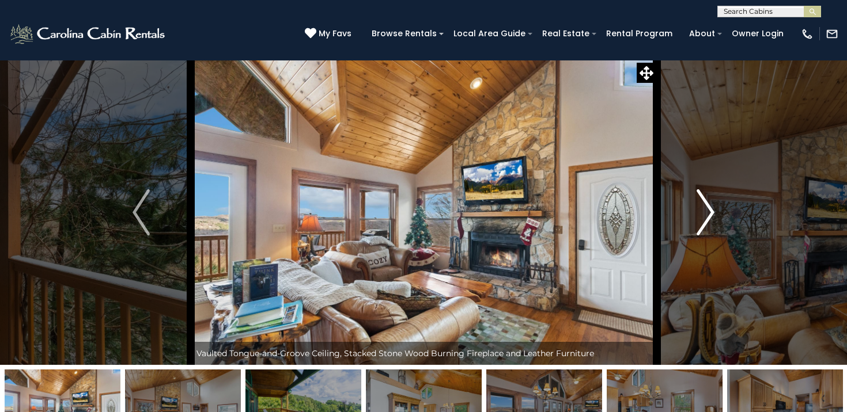
click at [700, 161] on button "Next" at bounding box center [705, 212] width 98 height 305
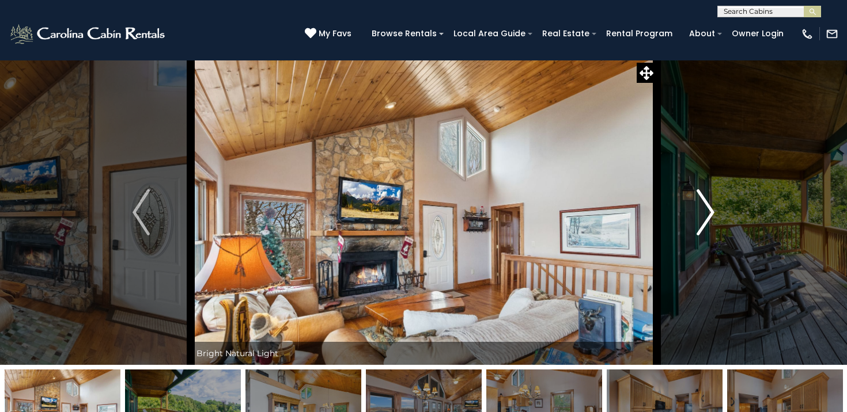
click at [700, 161] on button "Next" at bounding box center [705, 212] width 98 height 305
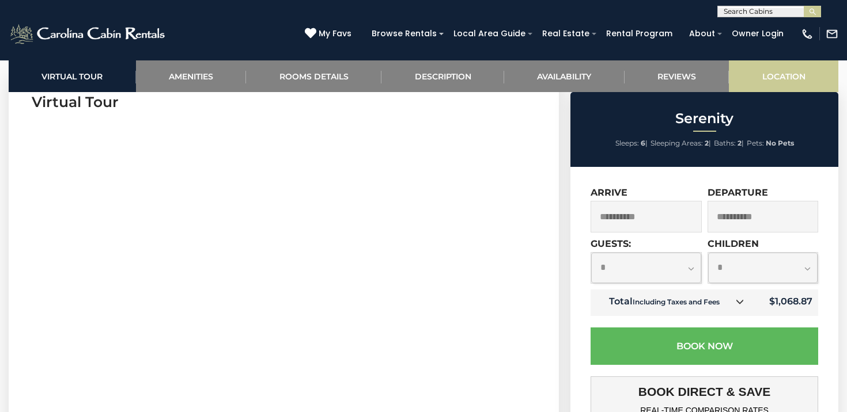
scroll to position [475, 0]
click at [783, 78] on link "Location" at bounding box center [783, 76] width 109 height 32
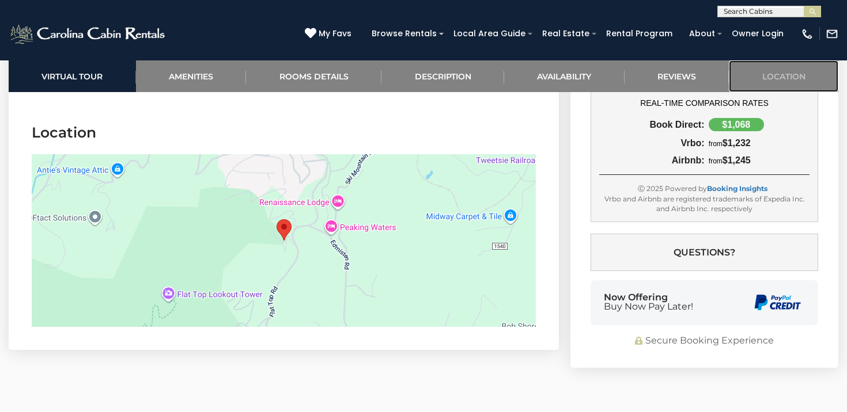
scroll to position [2798, 0]
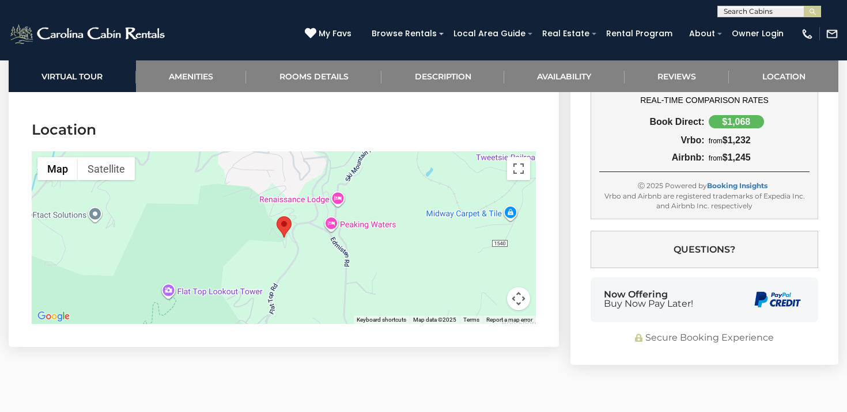
click at [522, 287] on button "Map camera controls" at bounding box center [518, 298] width 23 height 23
click at [486, 287] on button "Zoom out" at bounding box center [489, 298] width 23 height 23
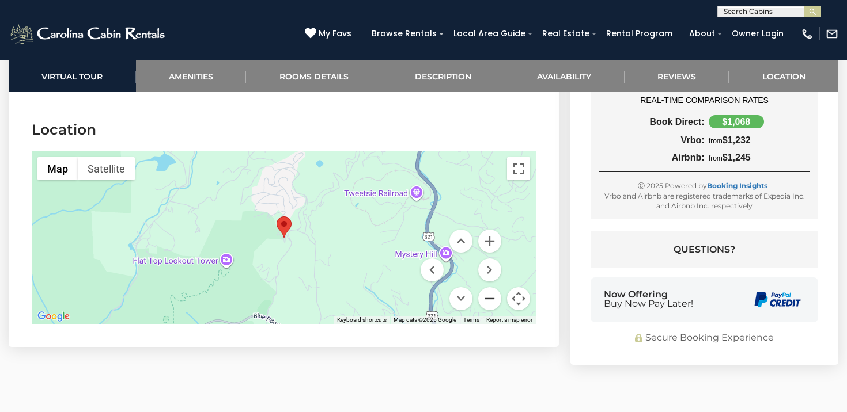
click at [486, 287] on button "Zoom out" at bounding box center [489, 298] width 23 height 23
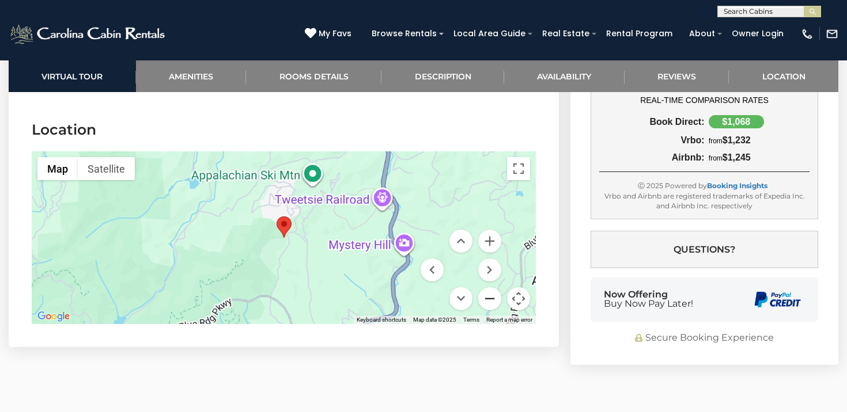
click at [486, 287] on button "Zoom out" at bounding box center [489, 298] width 23 height 23
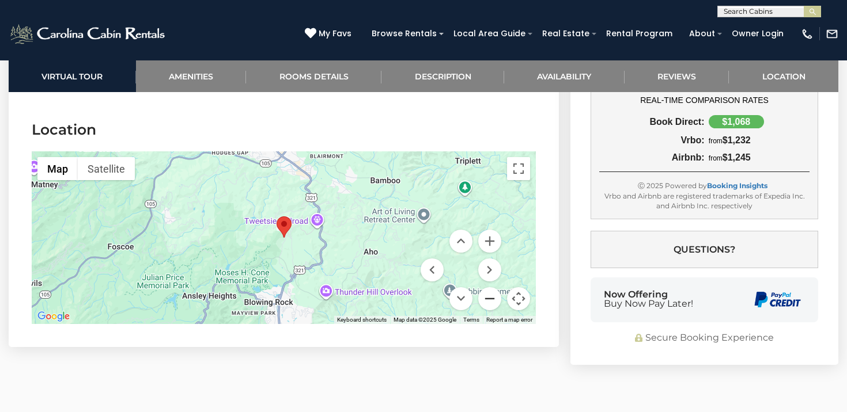
click at [486, 287] on button "Zoom out" at bounding box center [489, 298] width 23 height 23
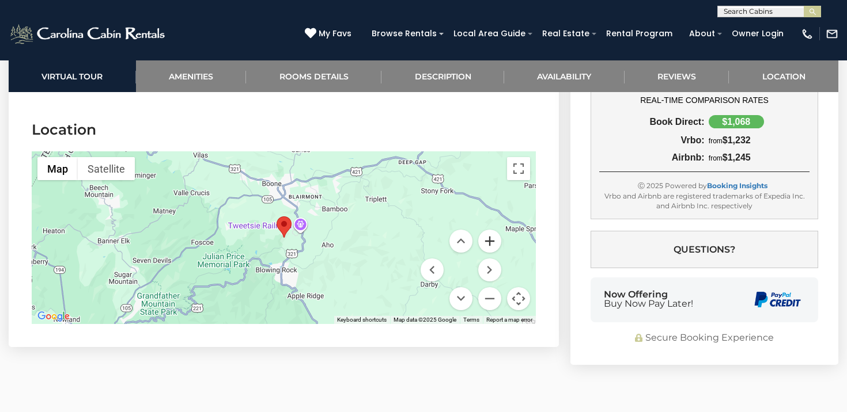
click at [487, 230] on button "Zoom in" at bounding box center [489, 241] width 23 height 23
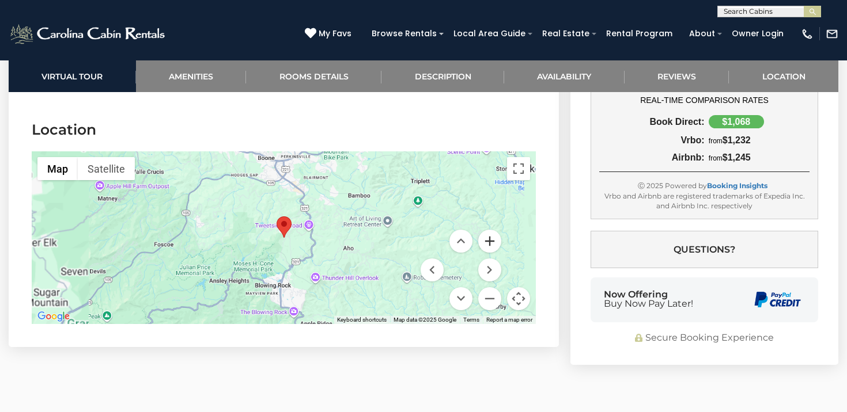
click at [487, 230] on button "Zoom in" at bounding box center [489, 241] width 23 height 23
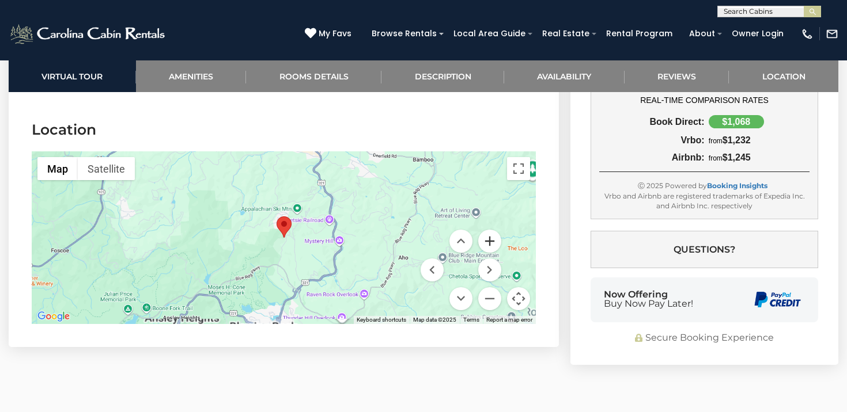
click at [487, 230] on button "Zoom in" at bounding box center [489, 241] width 23 height 23
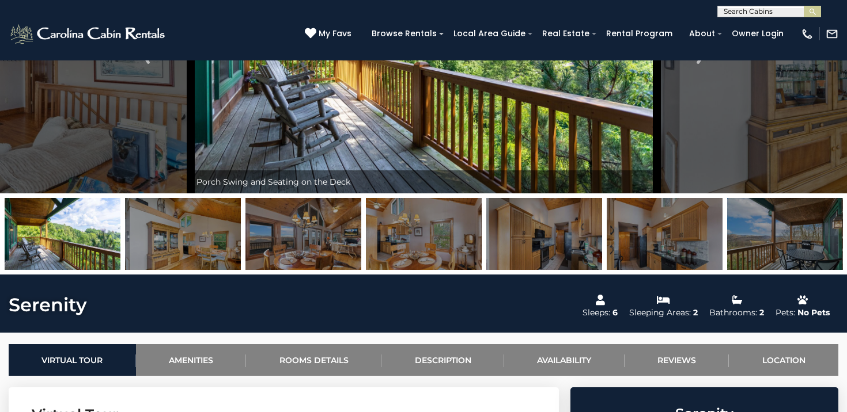
scroll to position [0, 0]
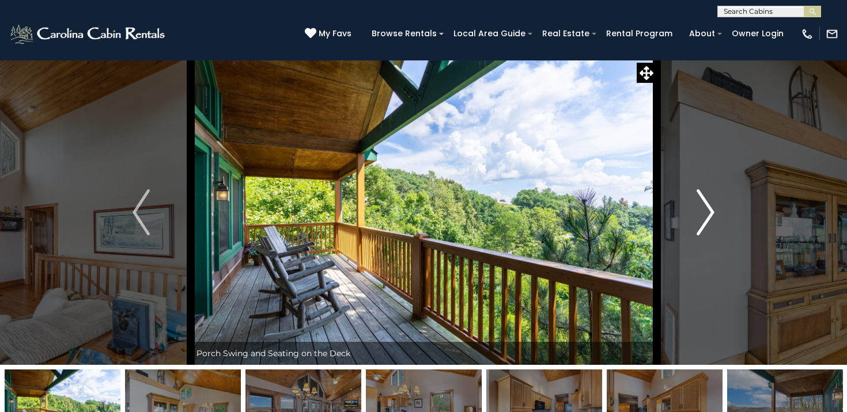
click at [718, 199] on button "Next" at bounding box center [705, 212] width 98 height 305
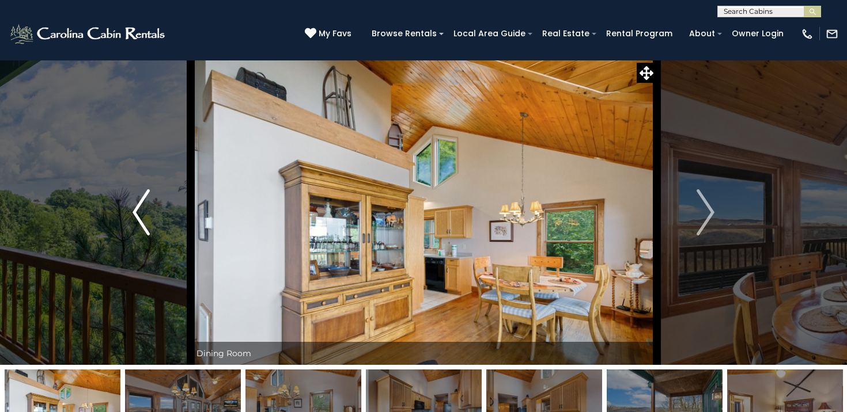
click at [146, 209] on img "Previous" at bounding box center [140, 213] width 17 height 46
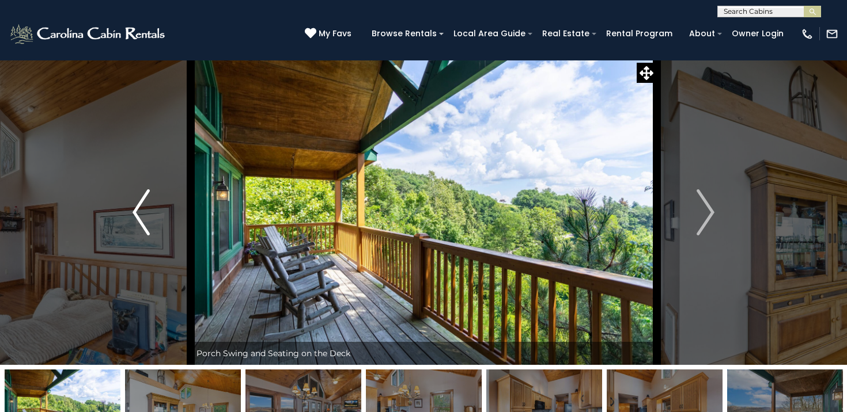
click at [146, 209] on img "Previous" at bounding box center [140, 213] width 17 height 46
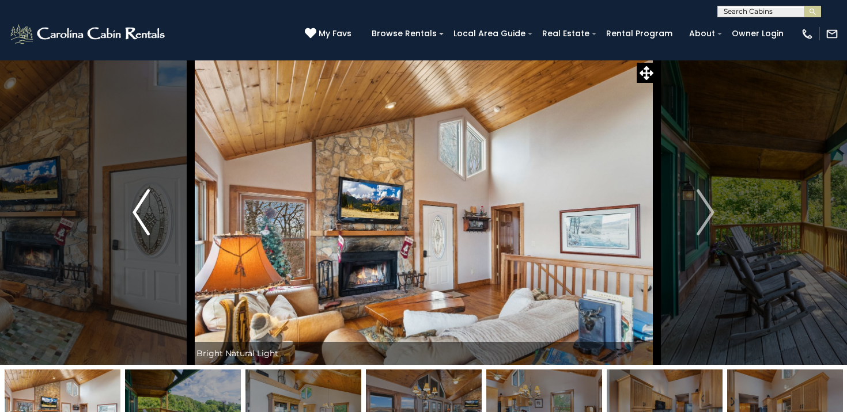
click at [146, 209] on img "Previous" at bounding box center [140, 213] width 17 height 46
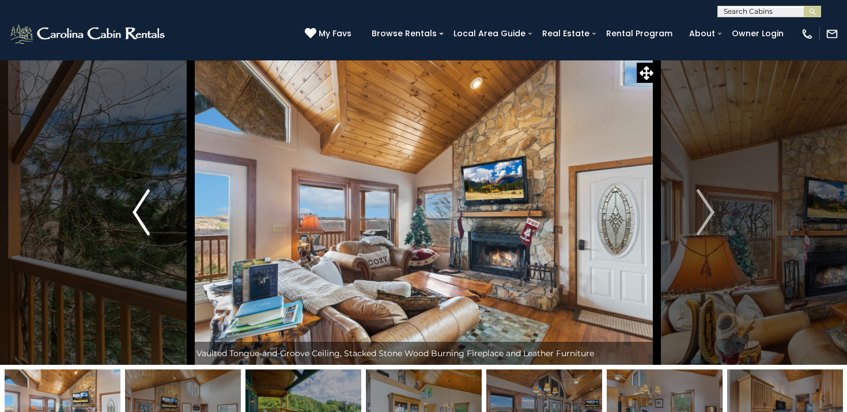
click at [146, 209] on img "Previous" at bounding box center [140, 213] width 17 height 46
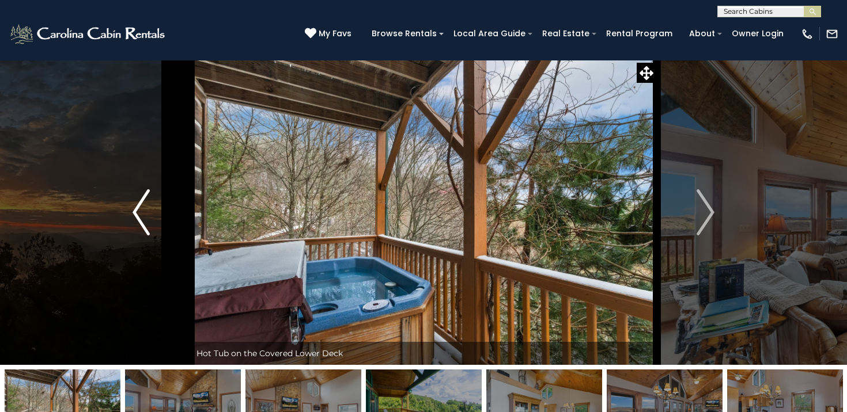
click at [146, 209] on img "Previous" at bounding box center [140, 213] width 17 height 46
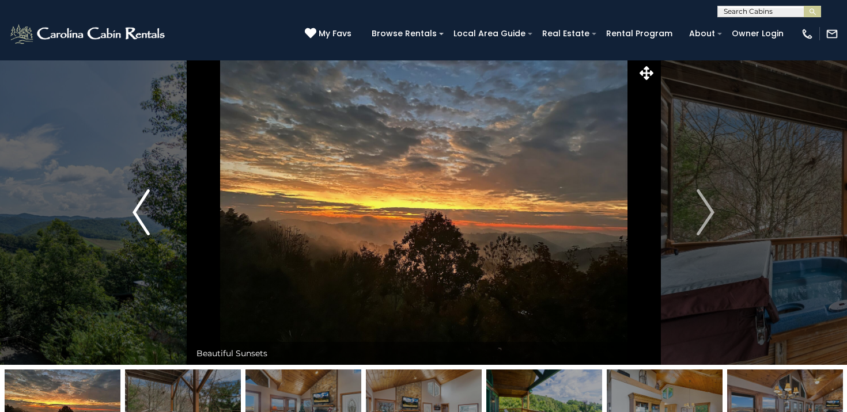
click at [146, 209] on img "Previous" at bounding box center [140, 213] width 17 height 46
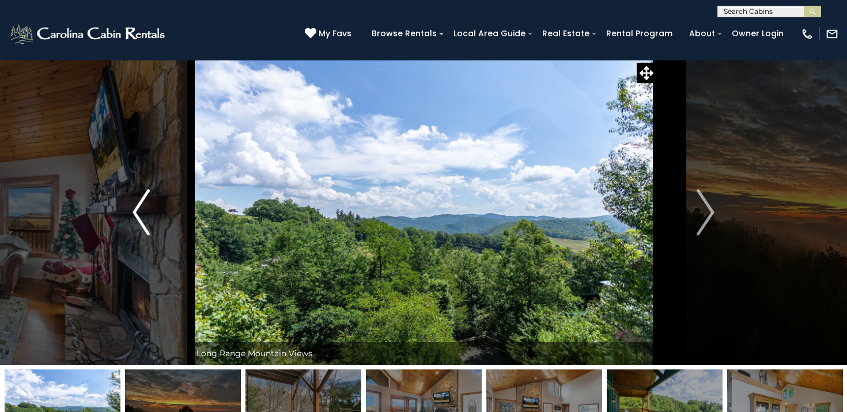
click at [146, 209] on img "Previous" at bounding box center [140, 213] width 17 height 46
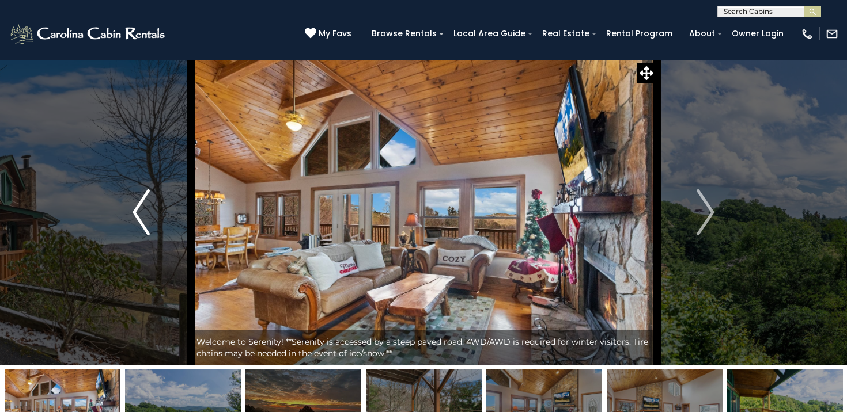
click at [146, 209] on img "Previous" at bounding box center [140, 213] width 17 height 46
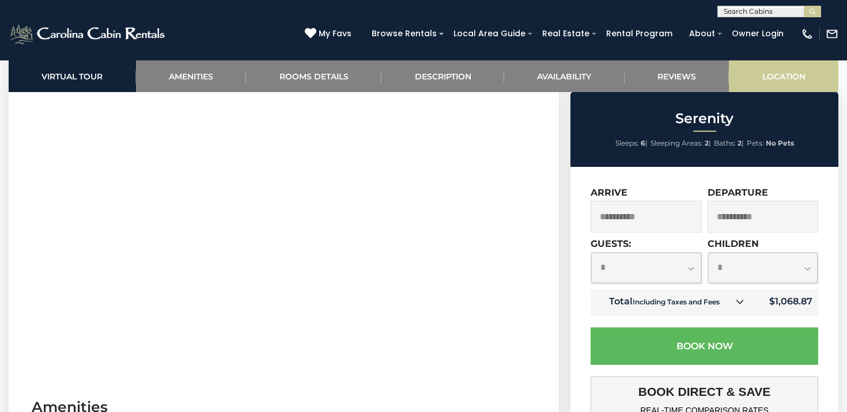
scroll to position [536, 0]
click at [770, 76] on link "Location" at bounding box center [783, 76] width 109 height 32
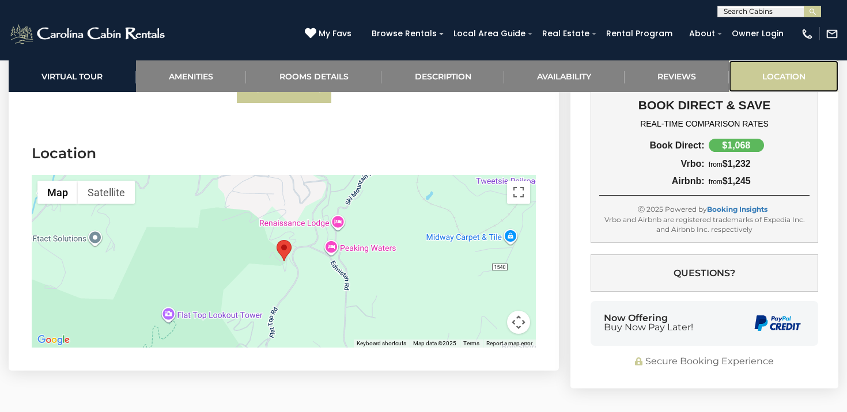
scroll to position [2798, 0]
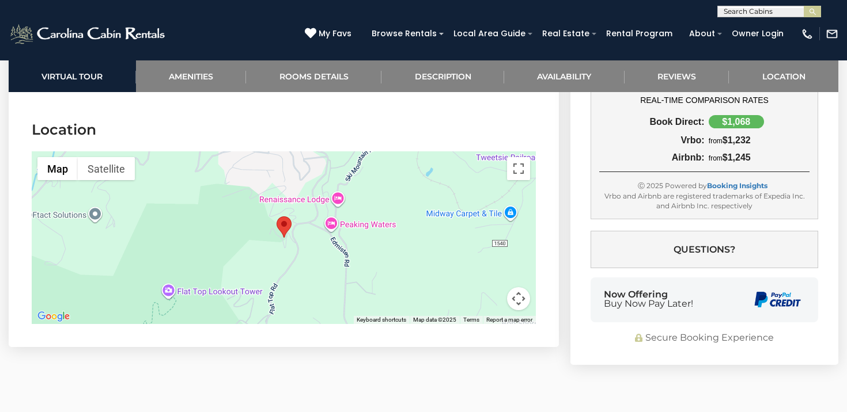
click at [525, 288] on button "Map camera controls" at bounding box center [518, 298] width 23 height 23
click at [486, 287] on button "Zoom out" at bounding box center [489, 298] width 23 height 23
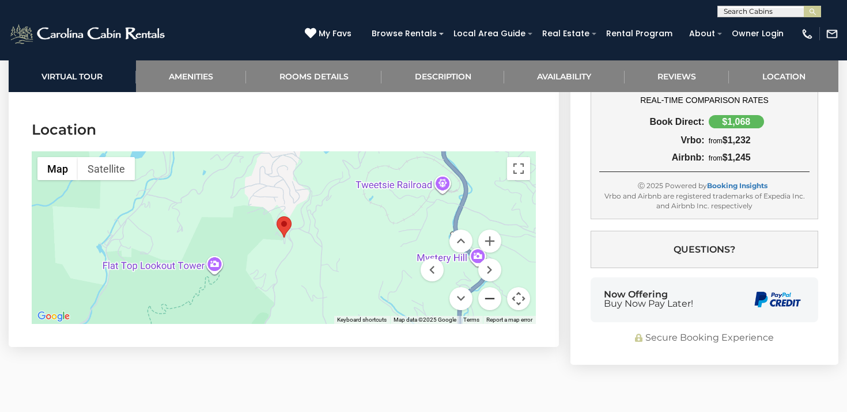
click at [486, 287] on button "Zoom out" at bounding box center [489, 298] width 23 height 23
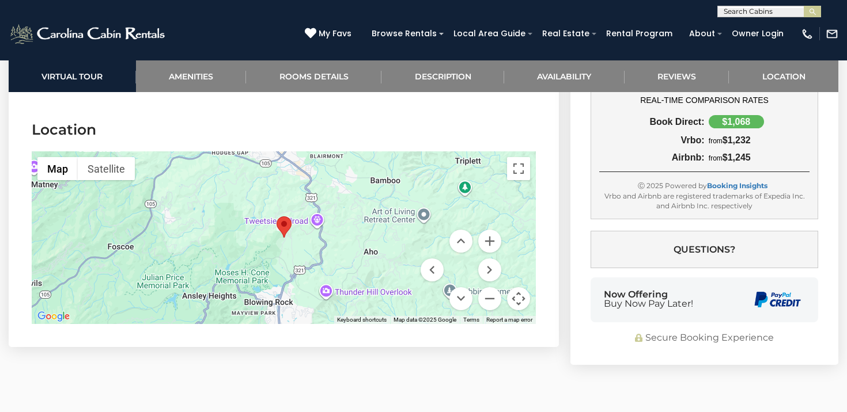
click at [308, 220] on div at bounding box center [284, 237] width 504 height 173
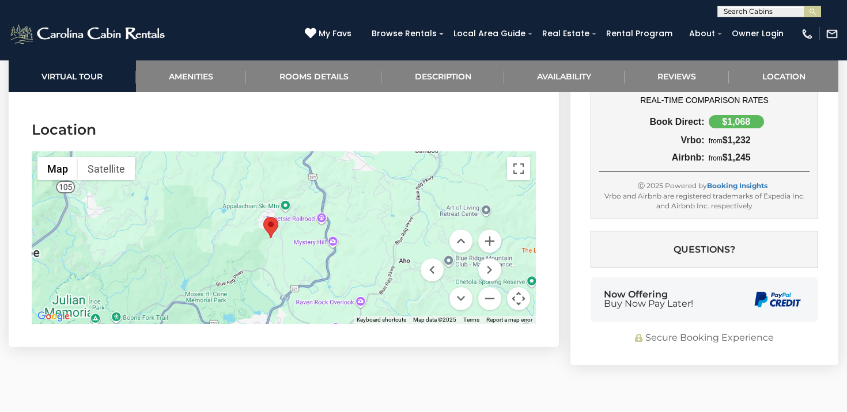
click at [308, 220] on div at bounding box center [284, 237] width 504 height 173
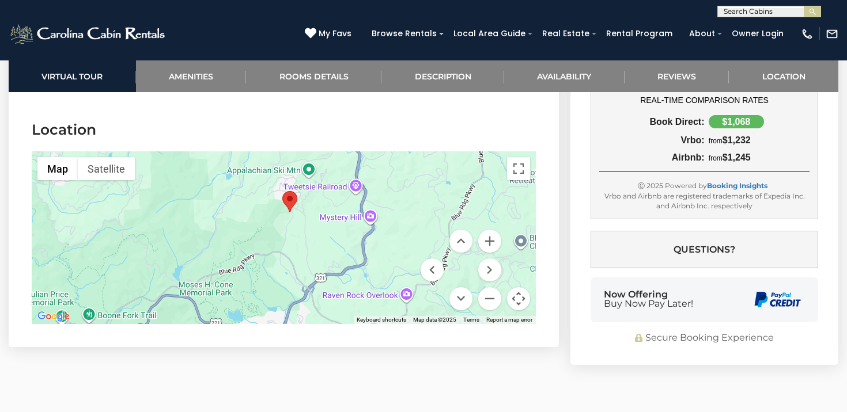
drag, startPoint x: 388, startPoint y: 278, endPoint x: 418, endPoint y: 249, distance: 41.6
click at [418, 249] on div at bounding box center [284, 237] width 504 height 173
click at [408, 55] on div "(828) 295-6000 My Favs Browse Rentals Local Area Guide Activities & Attractions…" at bounding box center [423, 38] width 847 height 43
click at [417, 73] on link "Description" at bounding box center [442, 76] width 123 height 32
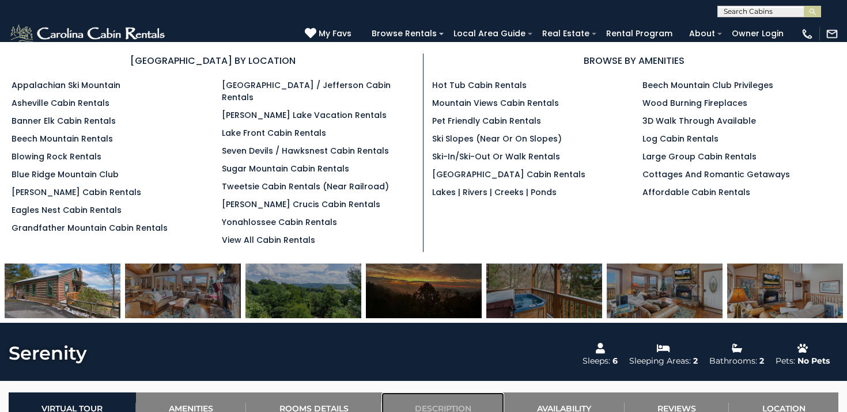
scroll to position [124, 0]
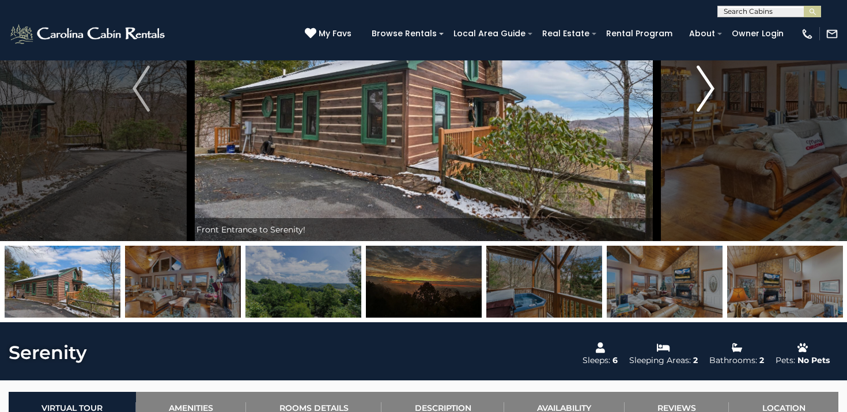
click at [666, 124] on button "Next" at bounding box center [705, 88] width 98 height 305
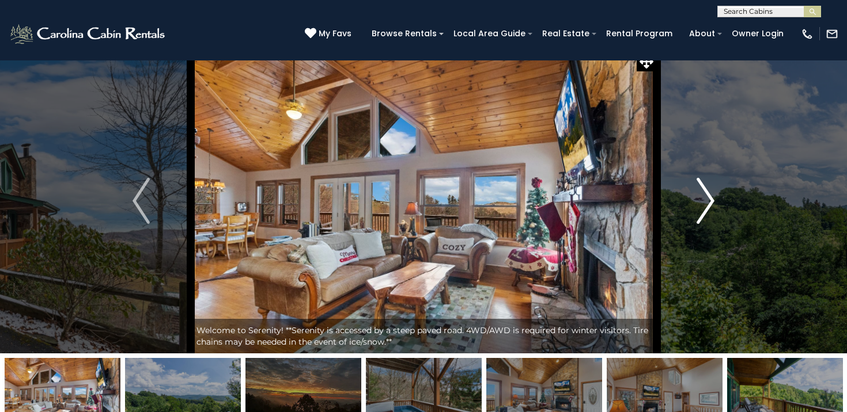
scroll to position [9, 0]
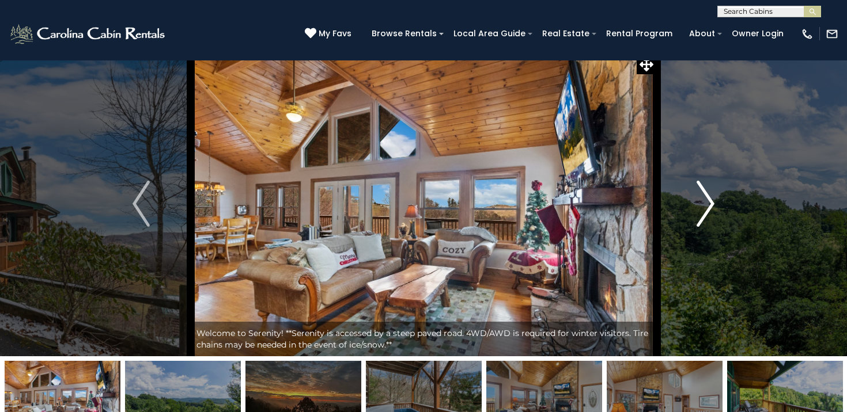
click at [677, 187] on button "Next" at bounding box center [705, 203] width 98 height 305
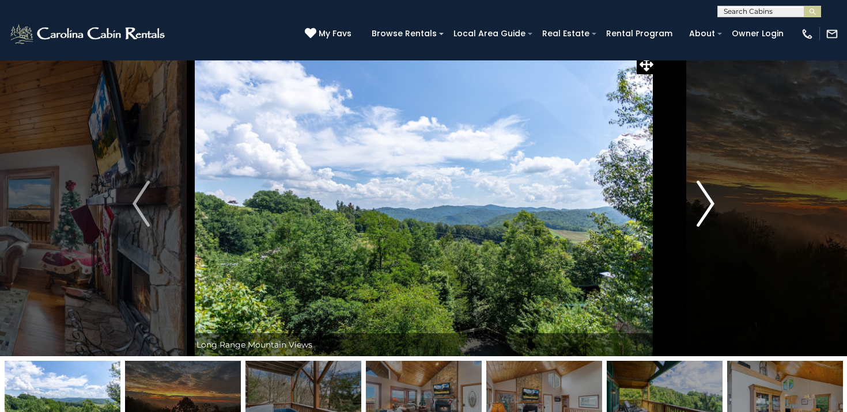
click at [677, 187] on button "Next" at bounding box center [705, 203] width 98 height 305
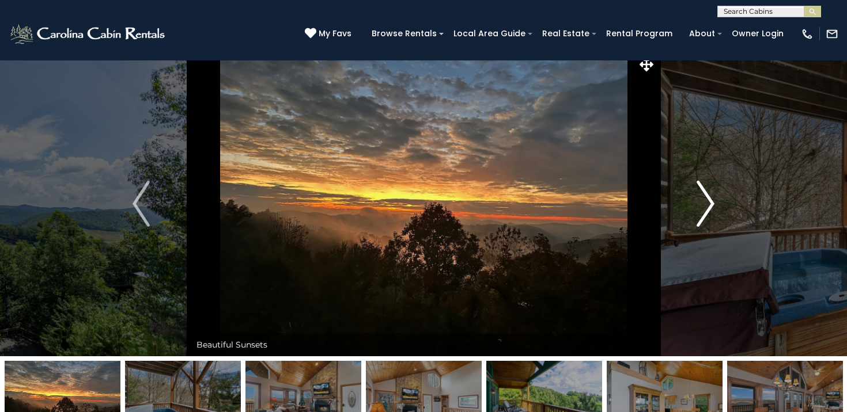
click at [677, 187] on button "Next" at bounding box center [705, 203] width 98 height 305
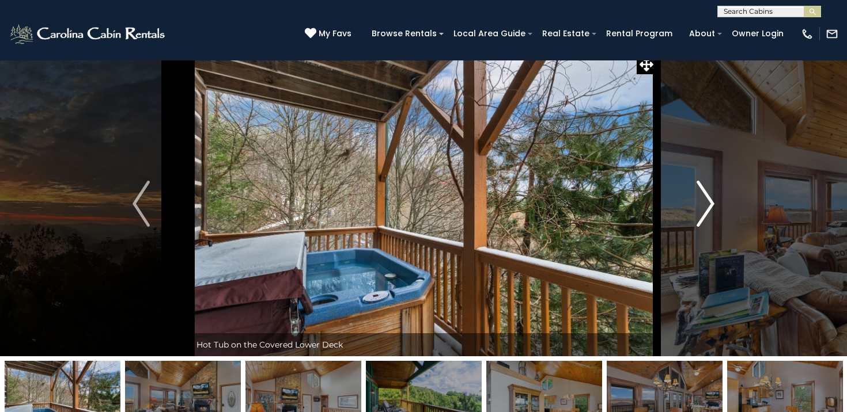
click at [677, 187] on button "Next" at bounding box center [705, 203] width 98 height 305
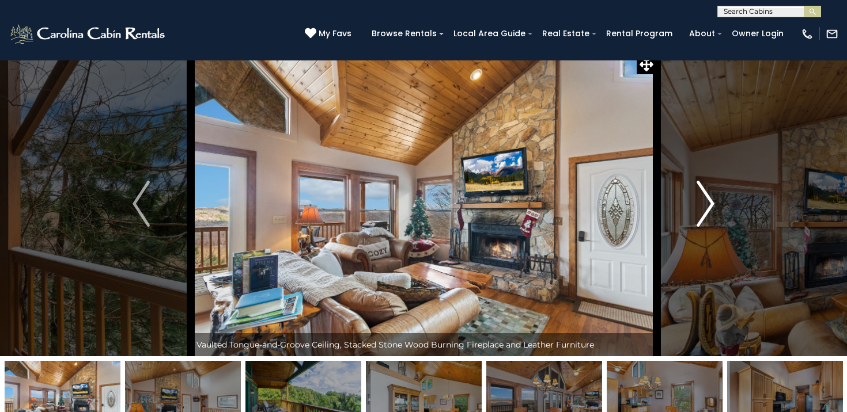
click at [677, 187] on button "Next" at bounding box center [705, 203] width 98 height 305
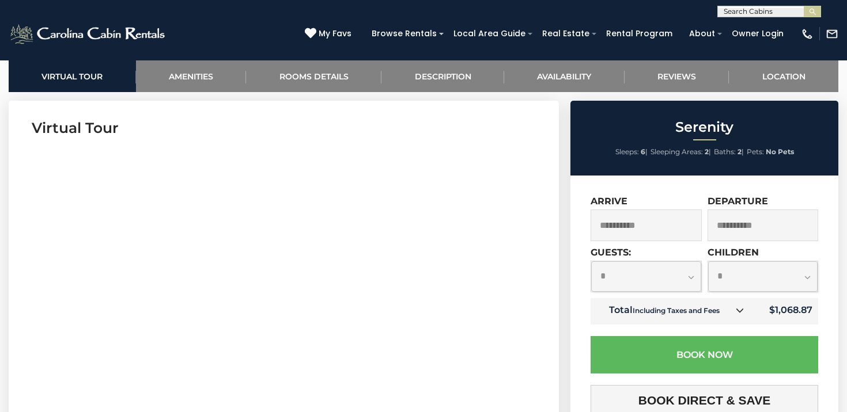
scroll to position [462, 0]
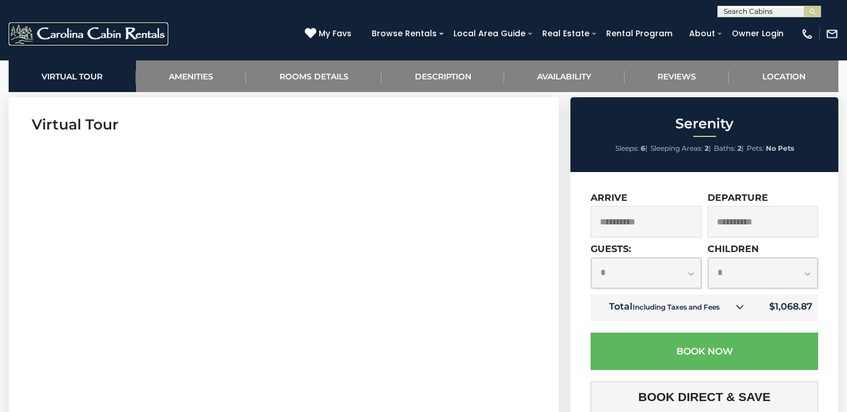
click at [118, 31] on img at bounding box center [89, 33] width 160 height 23
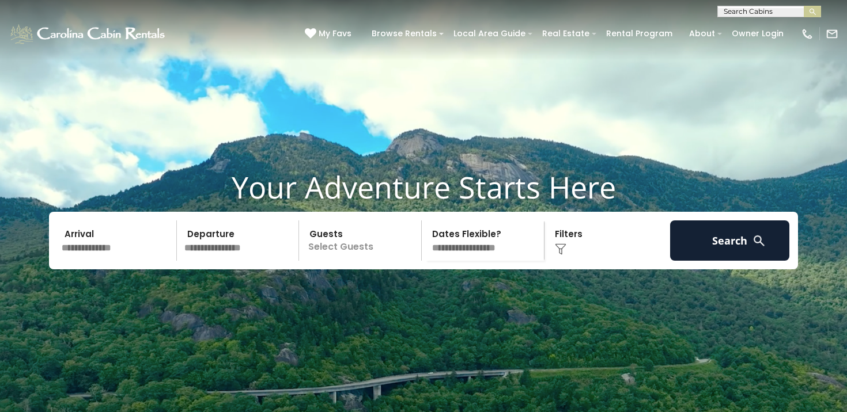
click at [150, 261] on input "text" at bounding box center [117, 241] width 119 height 40
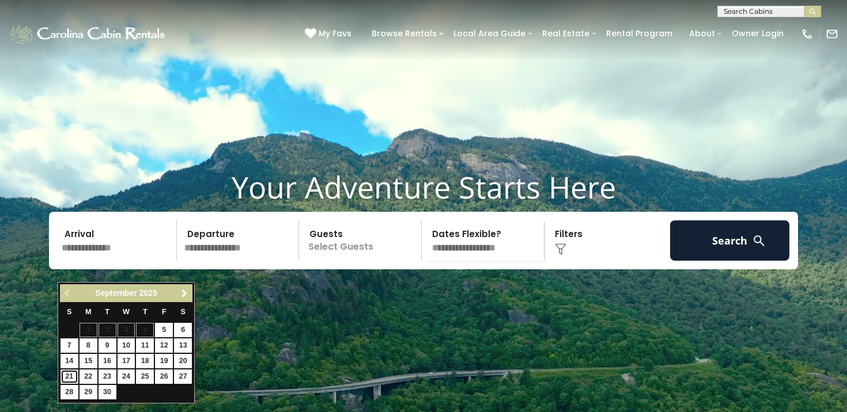
click at [71, 377] on link "21" at bounding box center [69, 377] width 18 height 14
type input "*******"
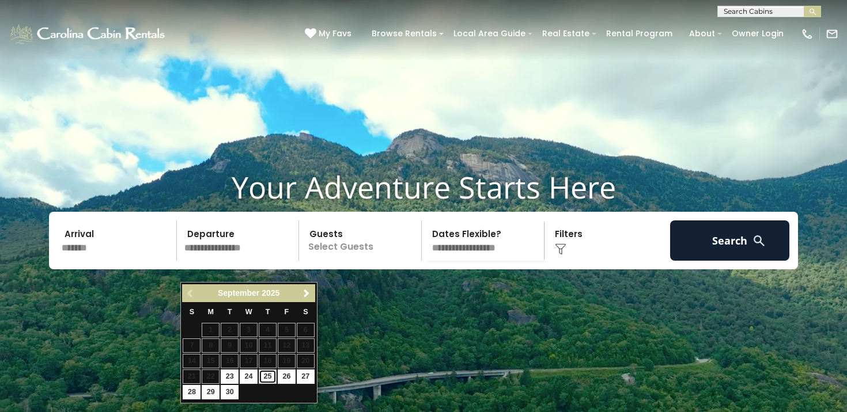
click at [264, 377] on link "25" at bounding box center [268, 377] width 18 height 14
type input "*******"
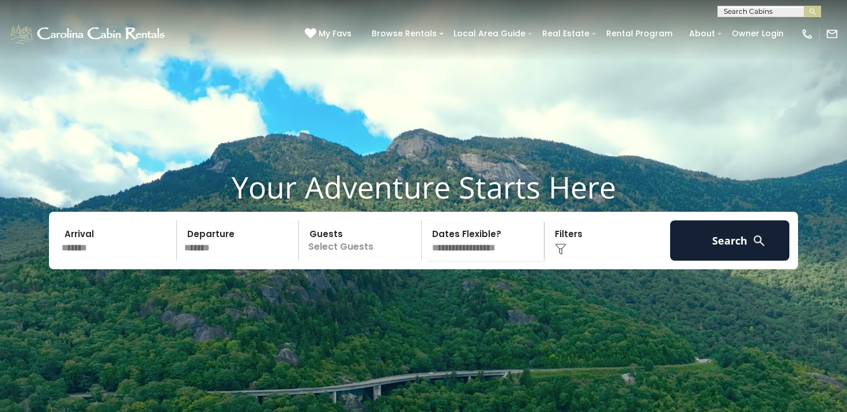
click at [389, 261] on p "Select Guests" at bounding box center [361, 241] width 119 height 40
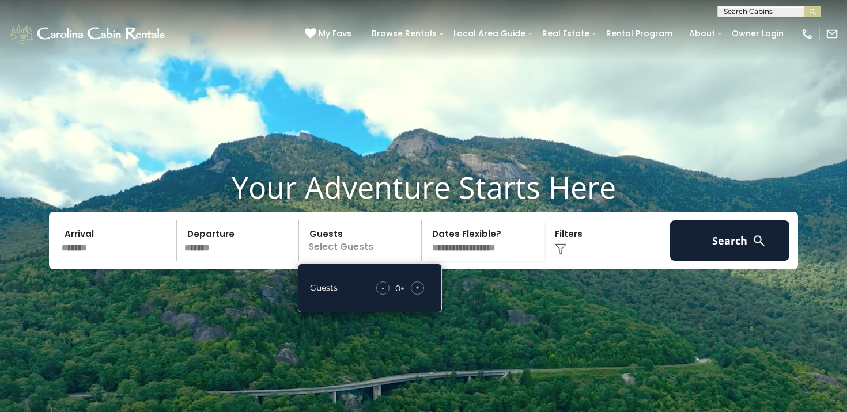
click at [423, 295] on div "+" at bounding box center [417, 288] width 13 height 13
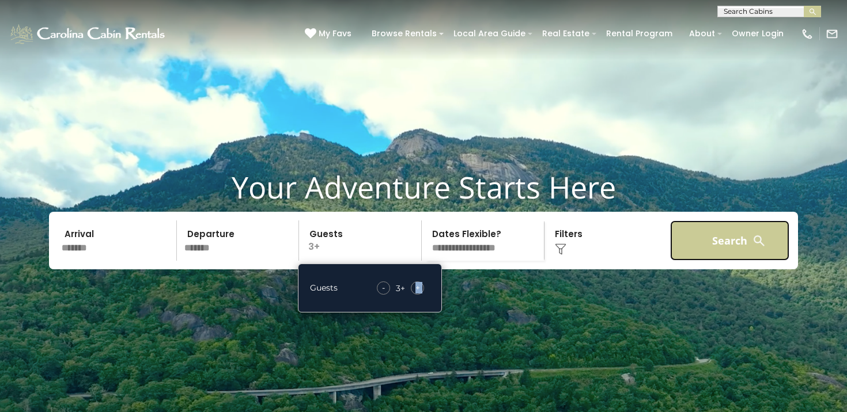
click at [699, 260] on button "Search" at bounding box center [729, 241] width 119 height 40
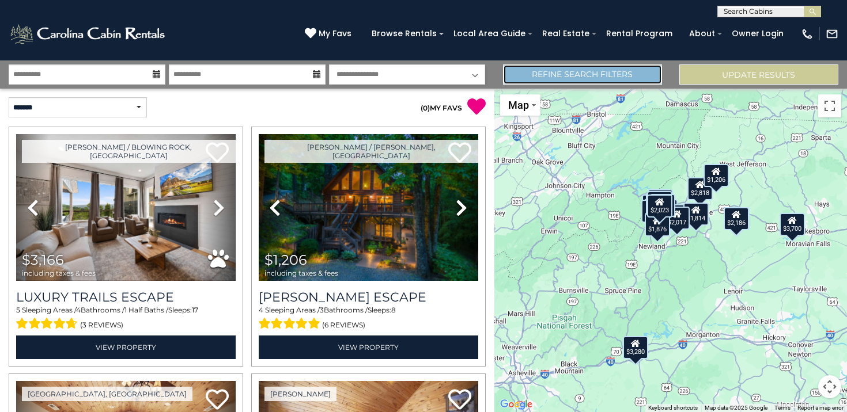
click at [553, 80] on link "Refine Search Filters" at bounding box center [582, 75] width 159 height 20
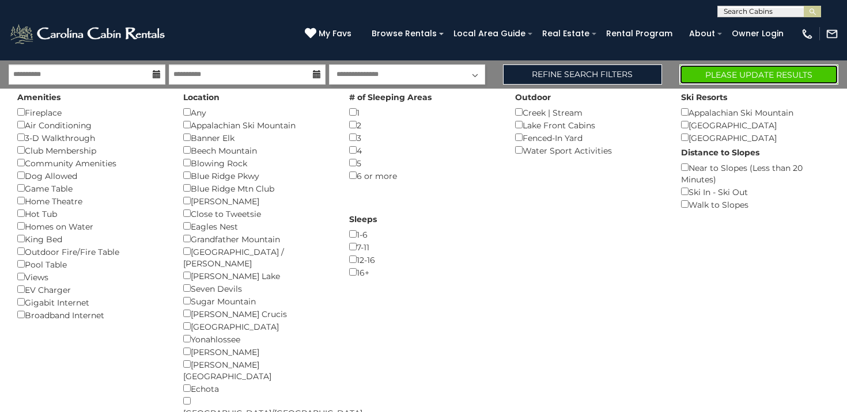
click at [773, 75] on button "Please Update Results" at bounding box center [758, 75] width 159 height 20
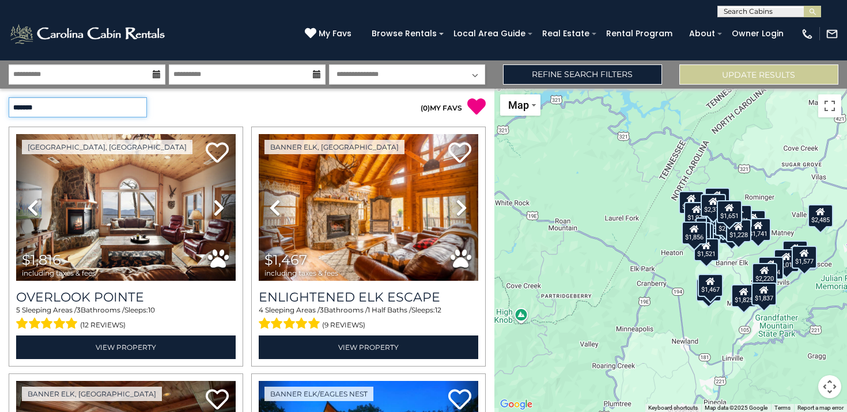
click at [106, 108] on select "**********" at bounding box center [78, 107] width 138 height 20
select select "*********"
click at [9, 97] on select "**********" at bounding box center [78, 107] width 138 height 20
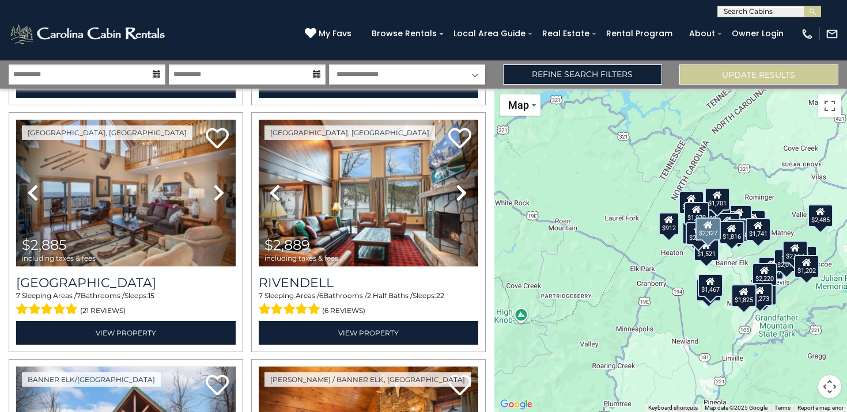
scroll to position [2987, 0]
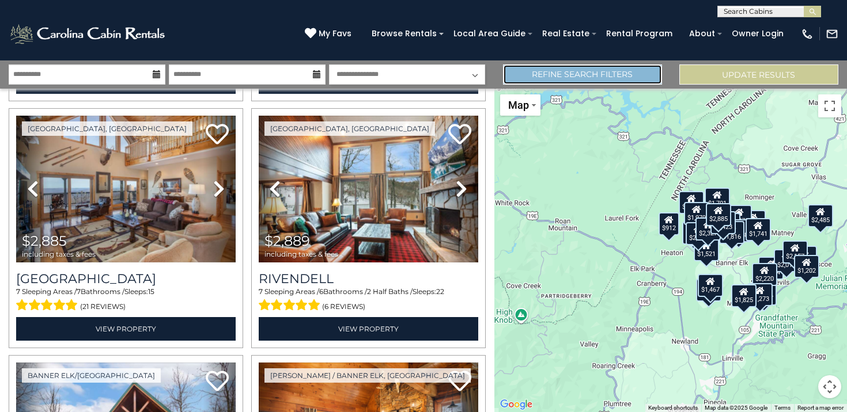
click at [538, 71] on link "Refine Search Filters" at bounding box center [582, 75] width 159 height 20
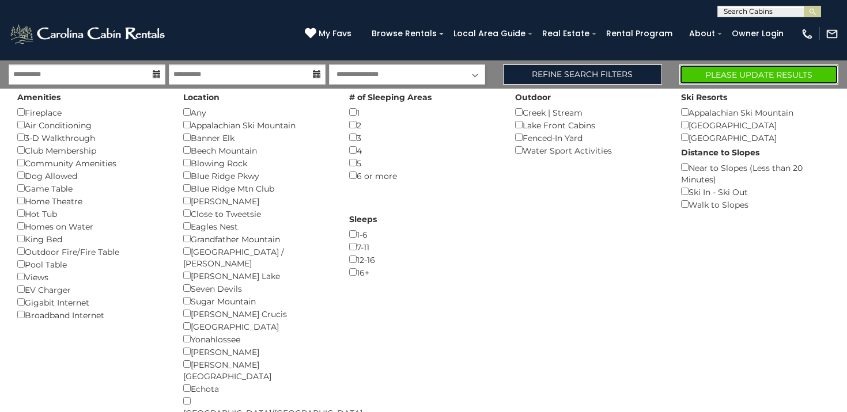
click at [776, 75] on button "Please Update Results" at bounding box center [758, 75] width 159 height 20
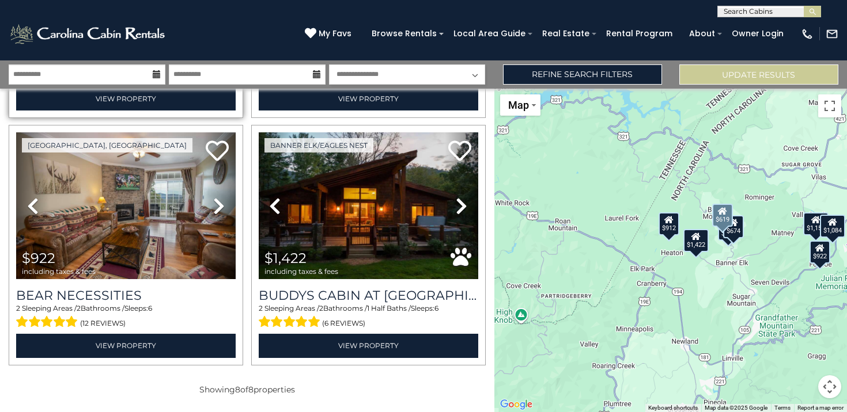
scroll to position [743, 0]
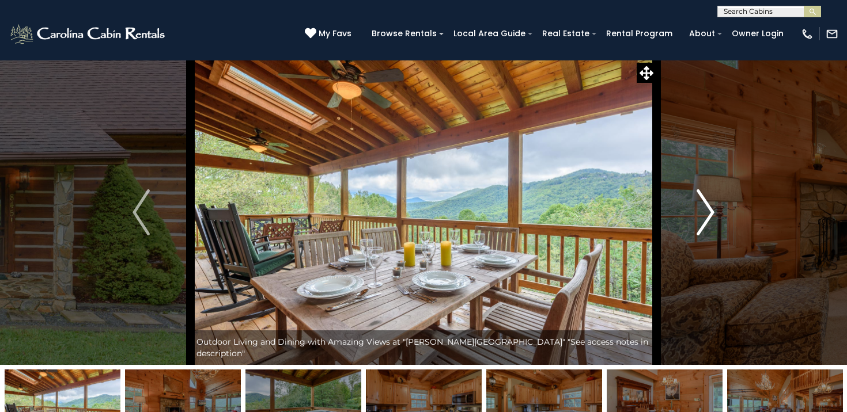
click at [705, 218] on img "Next" at bounding box center [705, 213] width 17 height 46
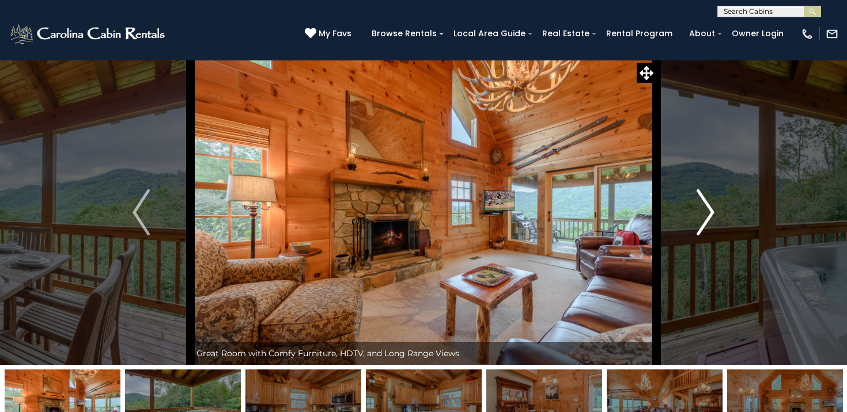
click at [704, 218] on img "Next" at bounding box center [705, 213] width 17 height 46
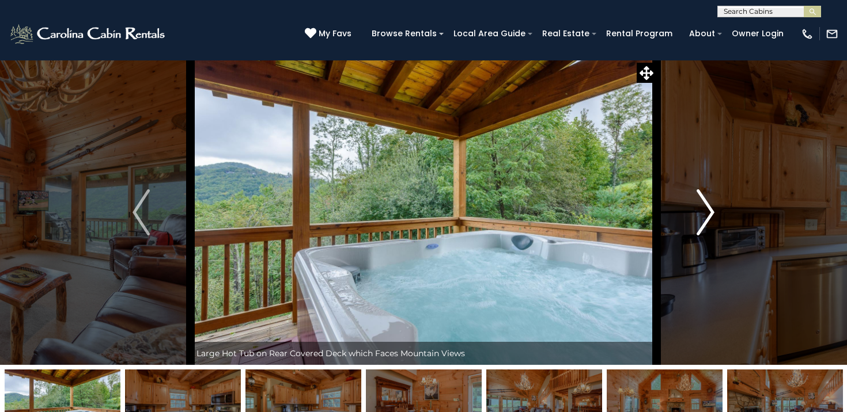
click at [704, 218] on img "Next" at bounding box center [705, 213] width 17 height 46
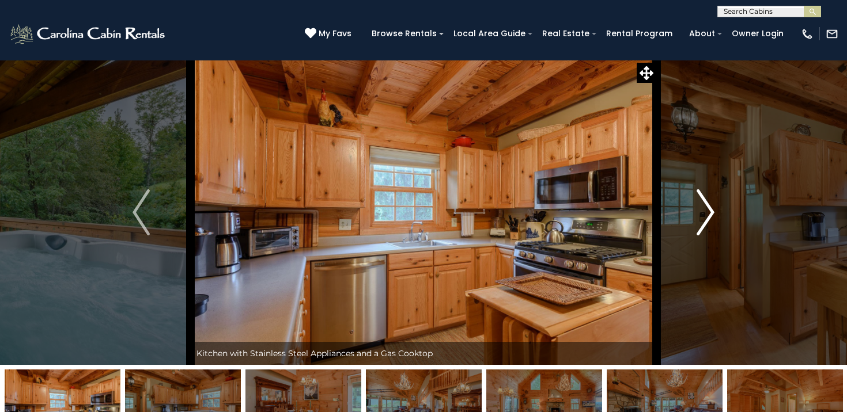
click at [704, 218] on img "Next" at bounding box center [705, 213] width 17 height 46
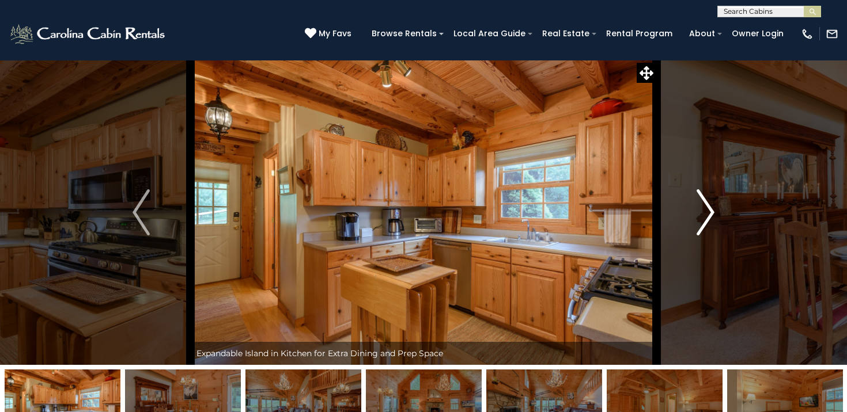
click at [704, 218] on img "Next" at bounding box center [705, 213] width 17 height 46
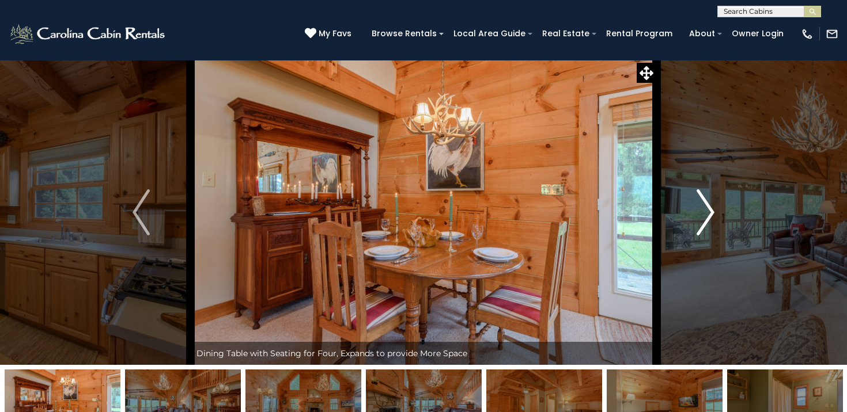
click at [704, 218] on img "Next" at bounding box center [705, 213] width 17 height 46
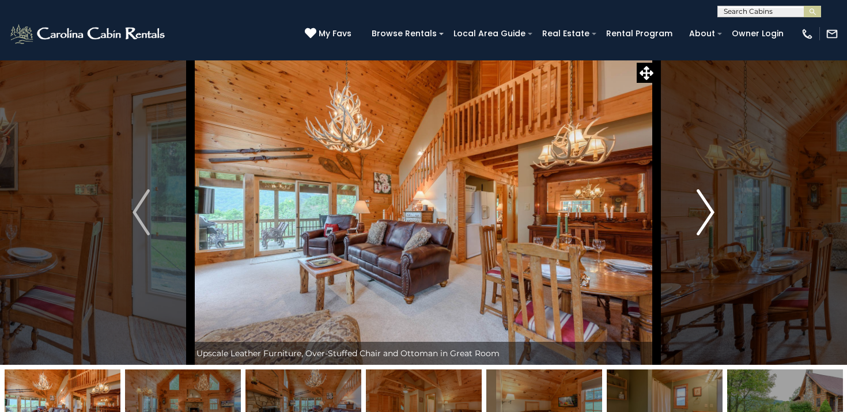
click at [704, 218] on img "Next" at bounding box center [705, 213] width 17 height 46
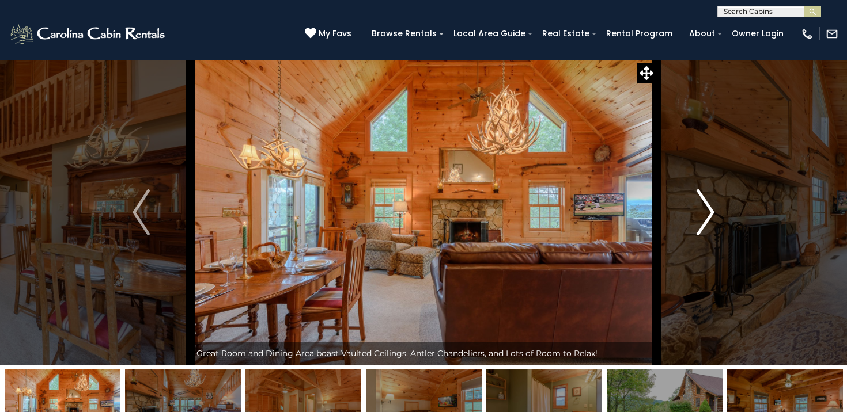
click at [704, 218] on img "Next" at bounding box center [705, 213] width 17 height 46
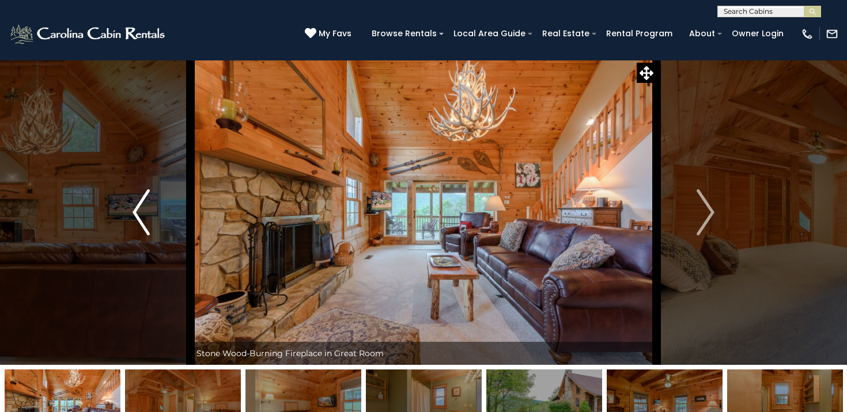
click at [142, 205] on img "Previous" at bounding box center [140, 213] width 17 height 46
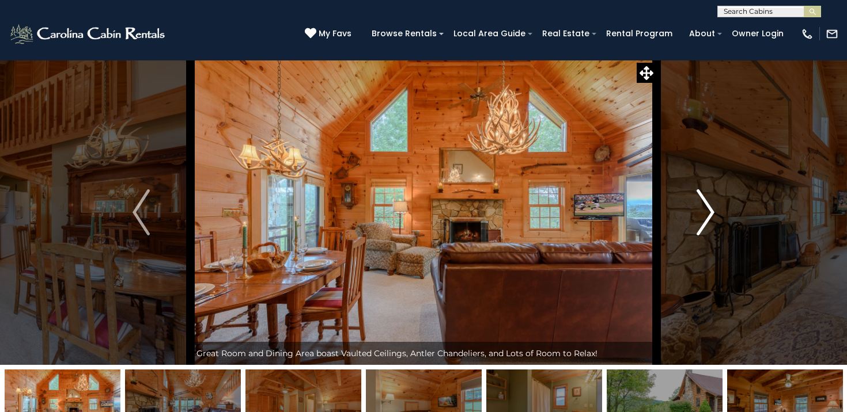
click at [718, 208] on button "Next" at bounding box center [705, 212] width 98 height 305
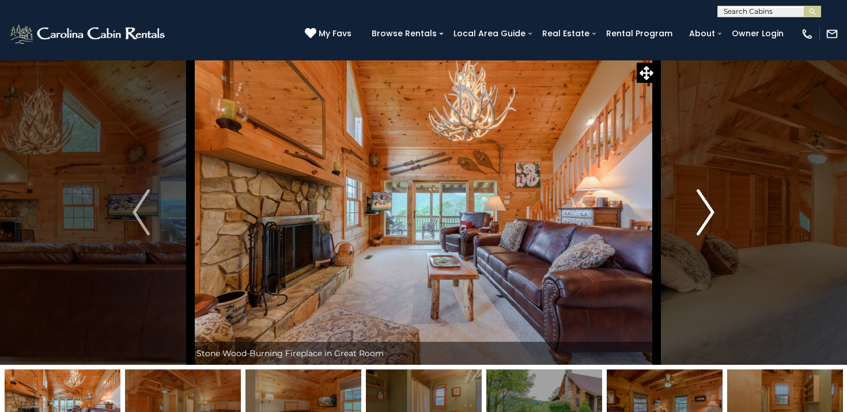
click at [718, 208] on button "Next" at bounding box center [705, 212] width 98 height 305
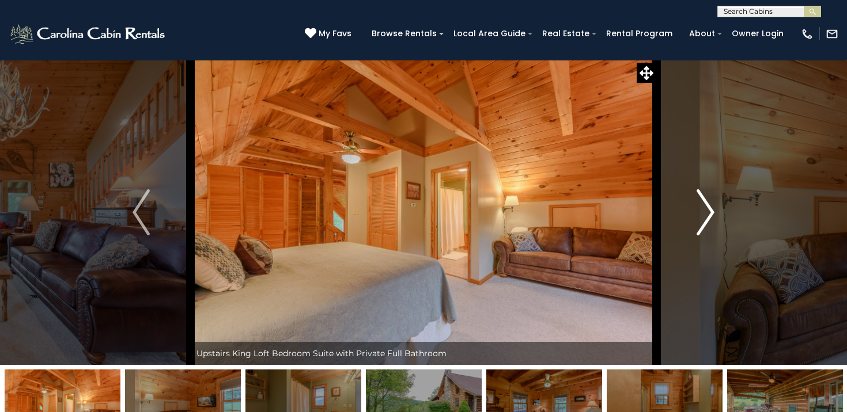
click at [718, 208] on button "Next" at bounding box center [705, 212] width 98 height 305
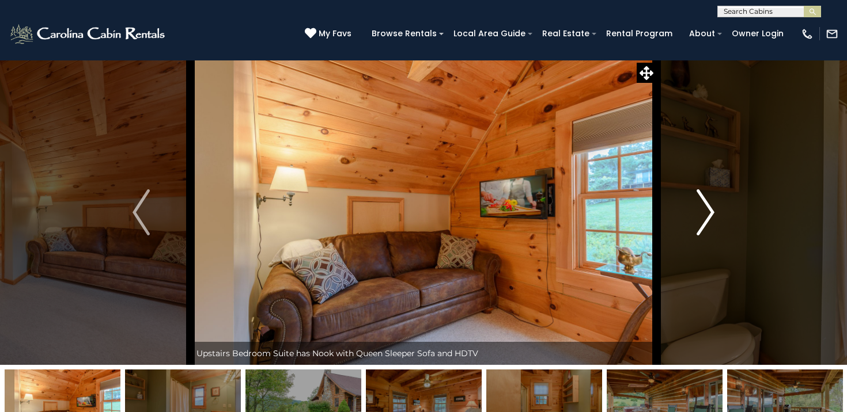
click at [718, 208] on button "Next" at bounding box center [705, 212] width 98 height 305
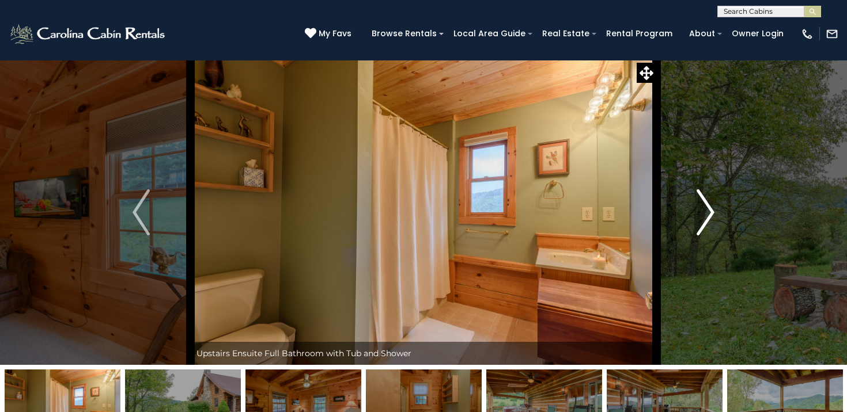
click at [718, 208] on button "Next" at bounding box center [705, 212] width 98 height 305
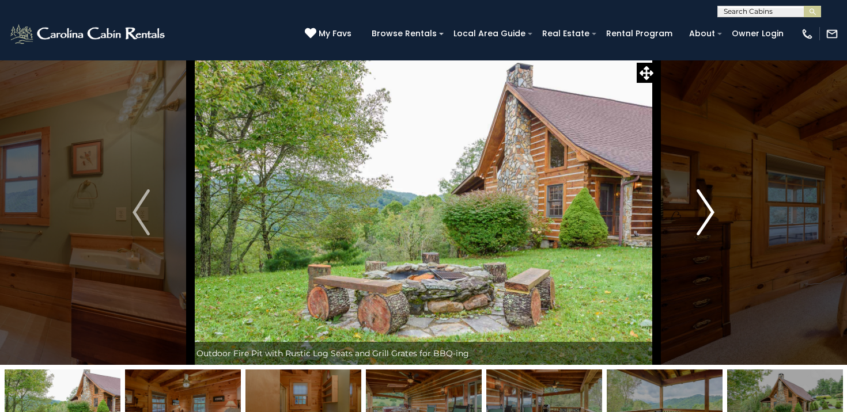
click at [718, 208] on button "Next" at bounding box center [705, 212] width 98 height 305
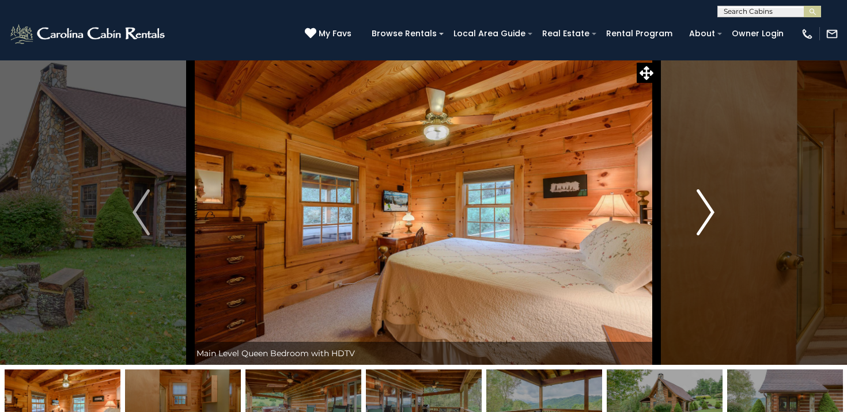
click at [718, 208] on button "Next" at bounding box center [705, 212] width 98 height 305
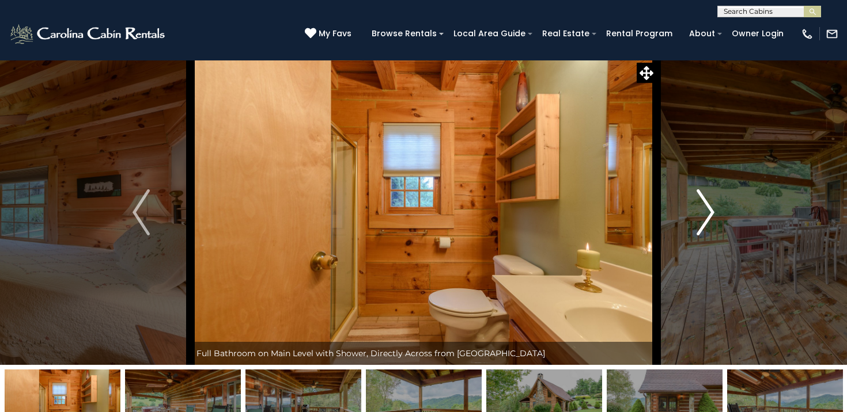
click at [718, 209] on button "Next" at bounding box center [705, 212] width 98 height 305
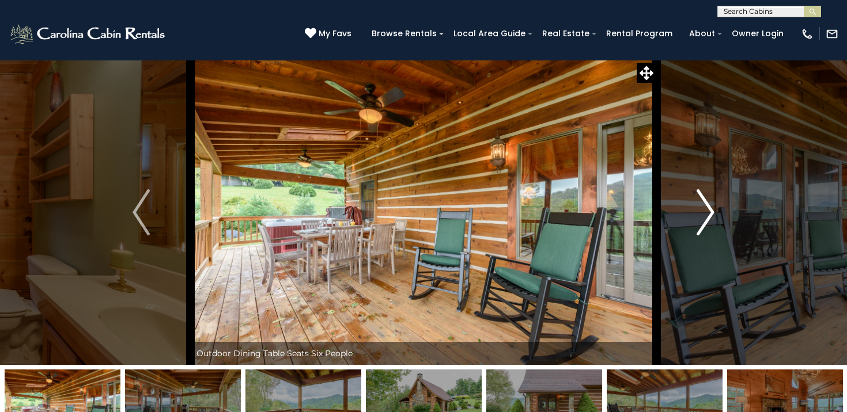
click at [718, 209] on button "Next" at bounding box center [705, 212] width 98 height 305
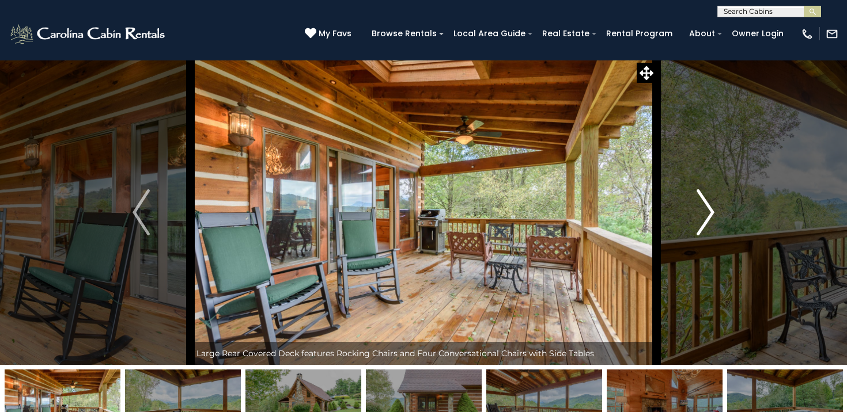
click at [718, 209] on button "Next" at bounding box center [705, 212] width 98 height 305
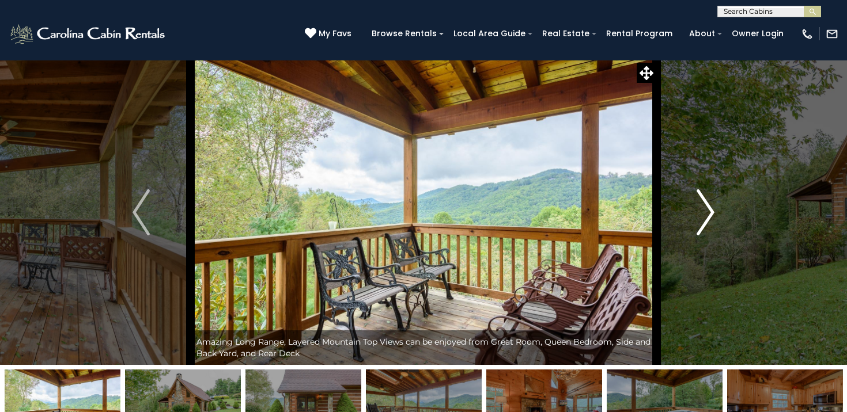
click at [718, 209] on button "Next" at bounding box center [705, 212] width 98 height 305
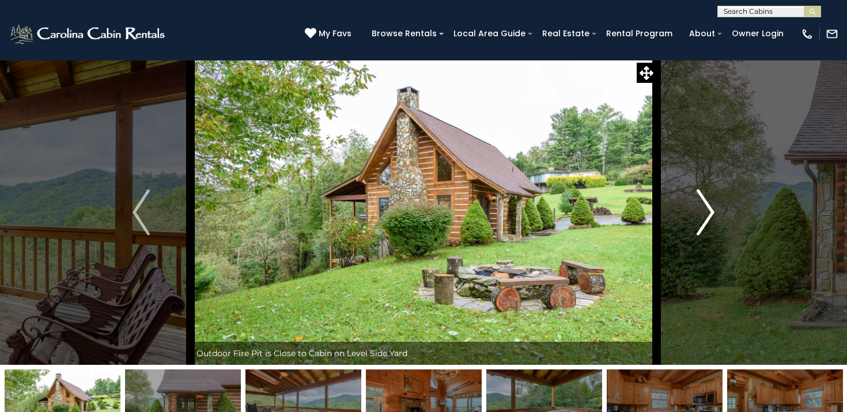
click at [718, 209] on button "Next" at bounding box center [705, 212] width 98 height 305
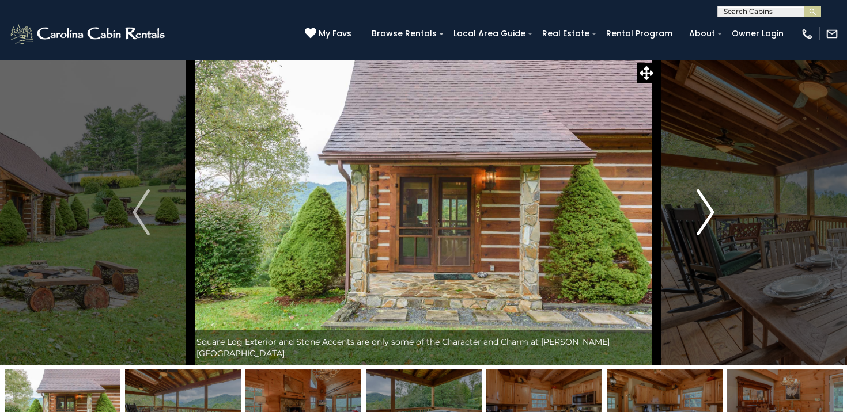
click at [718, 209] on button "Next" at bounding box center [705, 212] width 98 height 305
